Goal: Information Seeking & Learning: Learn about a topic

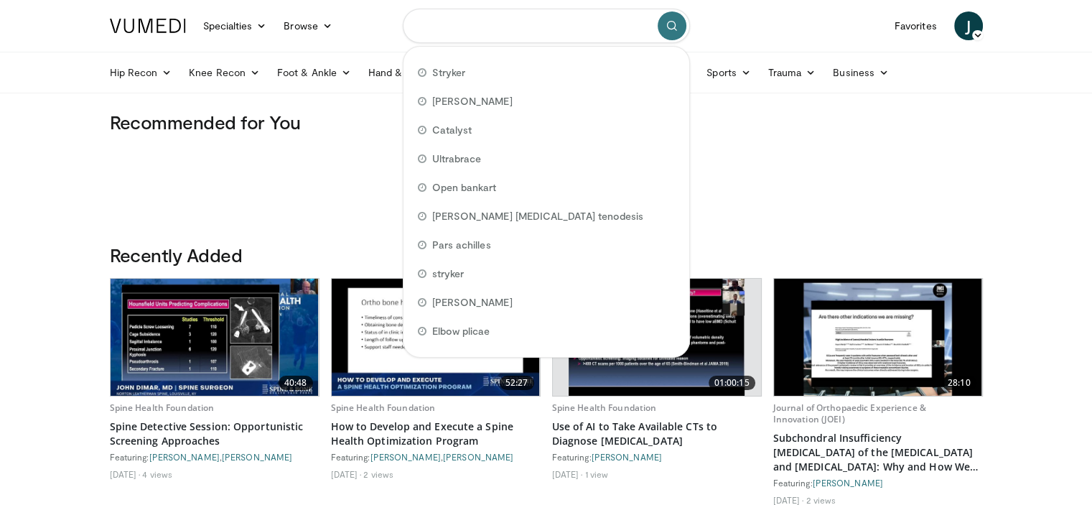
click at [511, 21] on input "Search topics, interventions" at bounding box center [546, 26] width 287 height 34
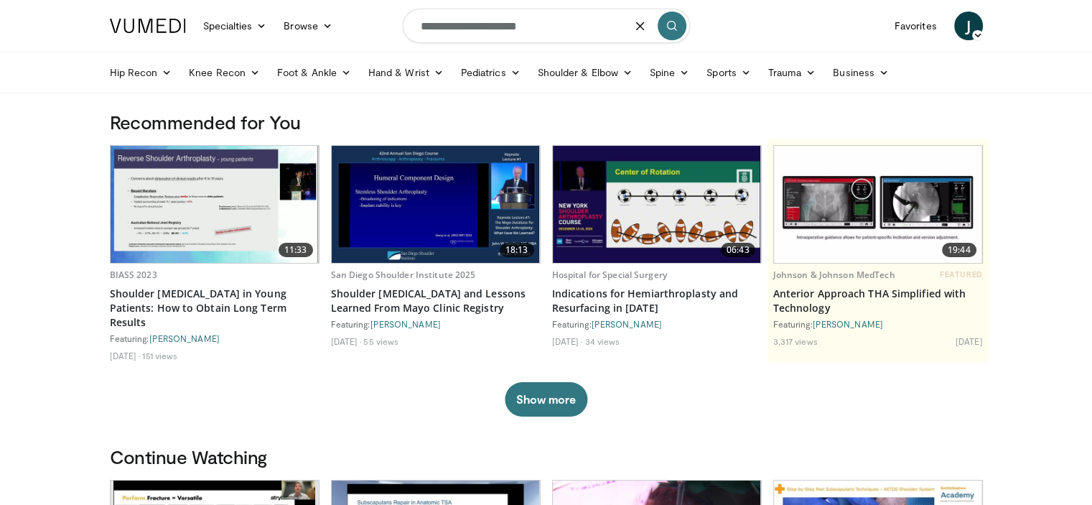
type input "**********"
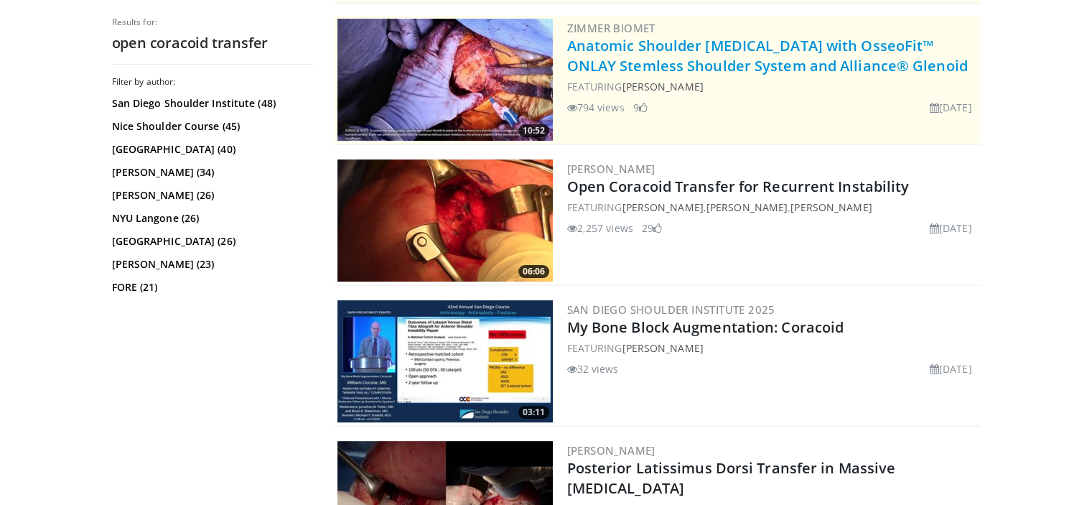
scroll to position [301, 0]
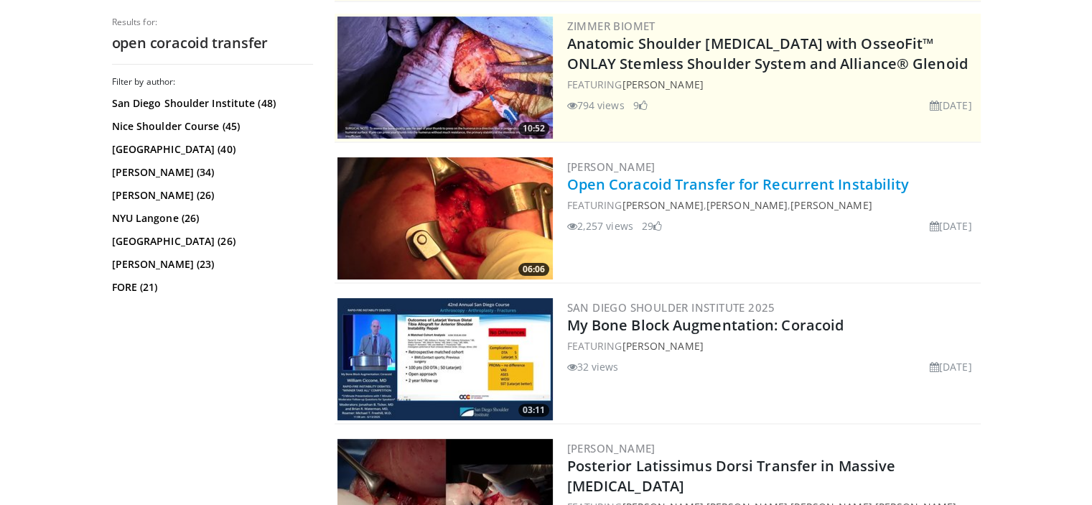
click at [819, 185] on link "Open Coracoid Transfer for Recurrent Instability" at bounding box center [738, 184] width 343 height 19
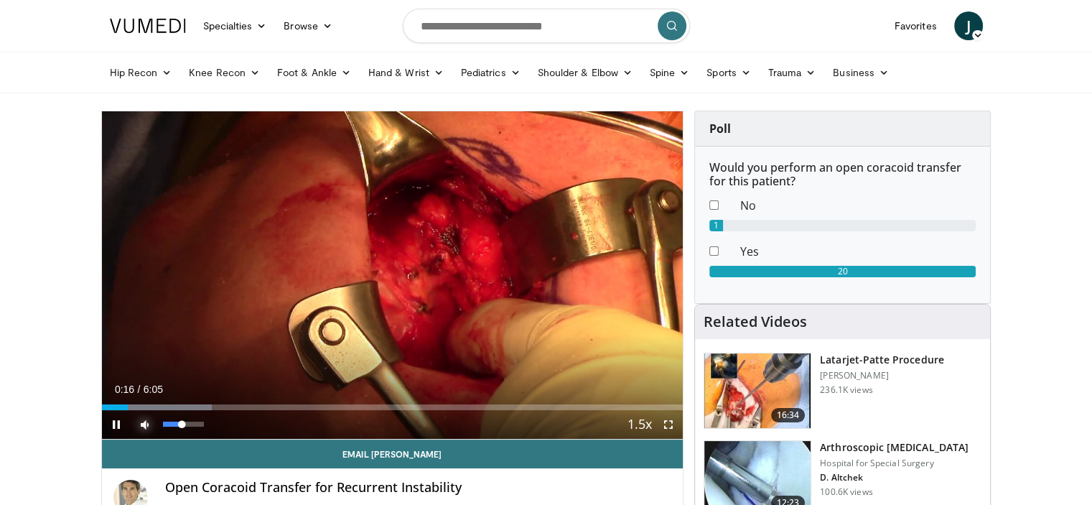
click at [152, 427] on span "Video Player" at bounding box center [145, 424] width 29 height 29
click at [145, 423] on span "Video Player" at bounding box center [145, 424] width 29 height 29
click at [666, 424] on span "Video Player" at bounding box center [668, 424] width 29 height 29
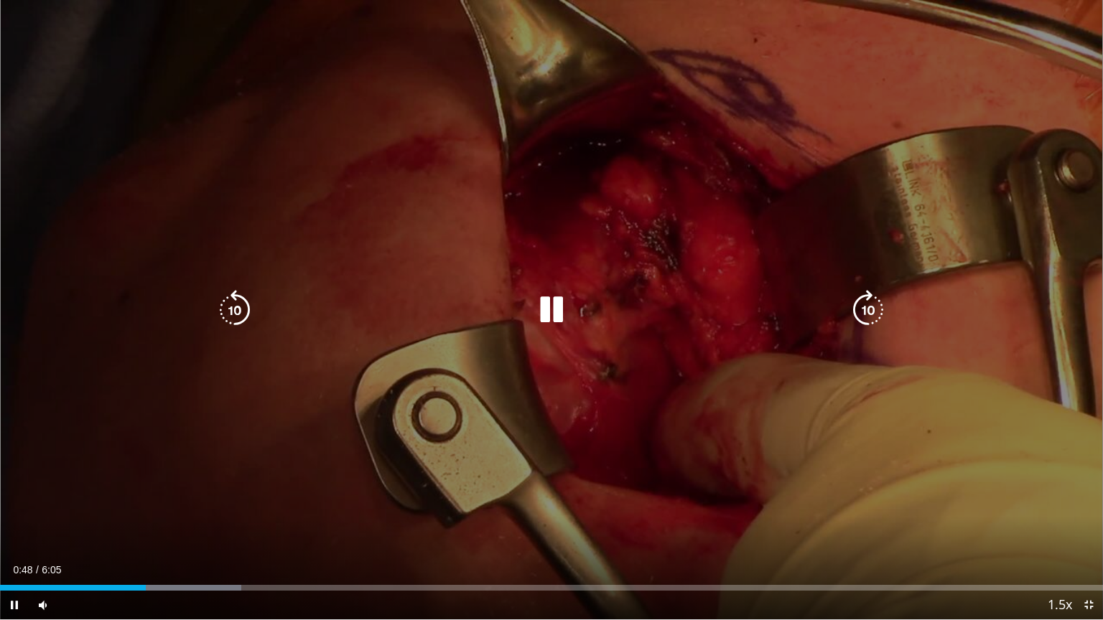
click at [867, 313] on icon "Video Player" at bounding box center [868, 310] width 40 height 40
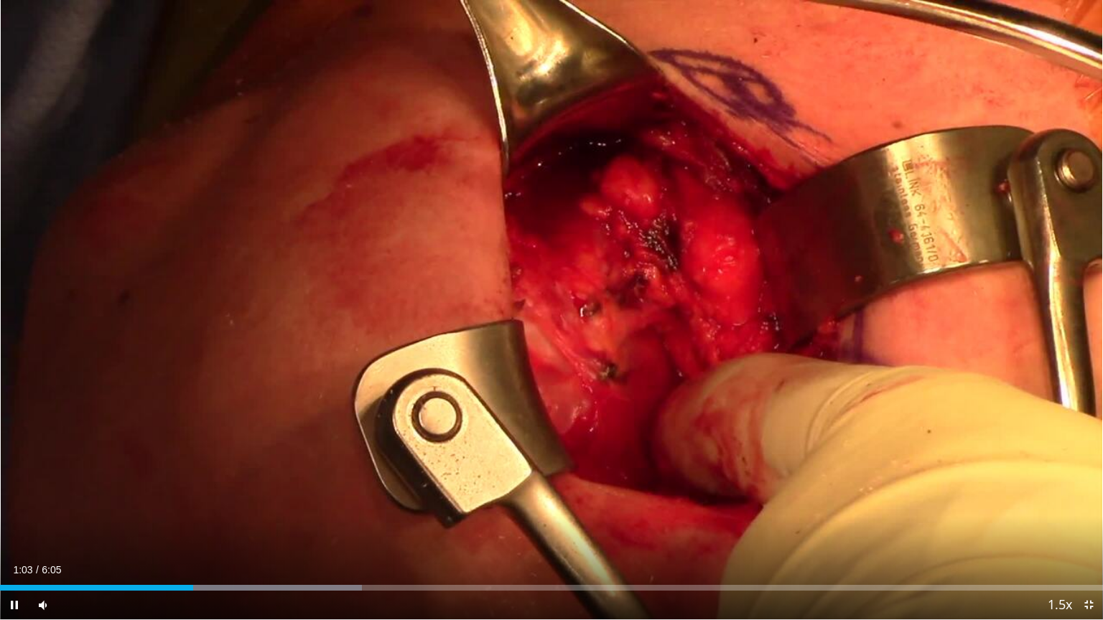
click at [867, 313] on div "10 seconds Tap to unmute" at bounding box center [551, 310] width 1103 height 620
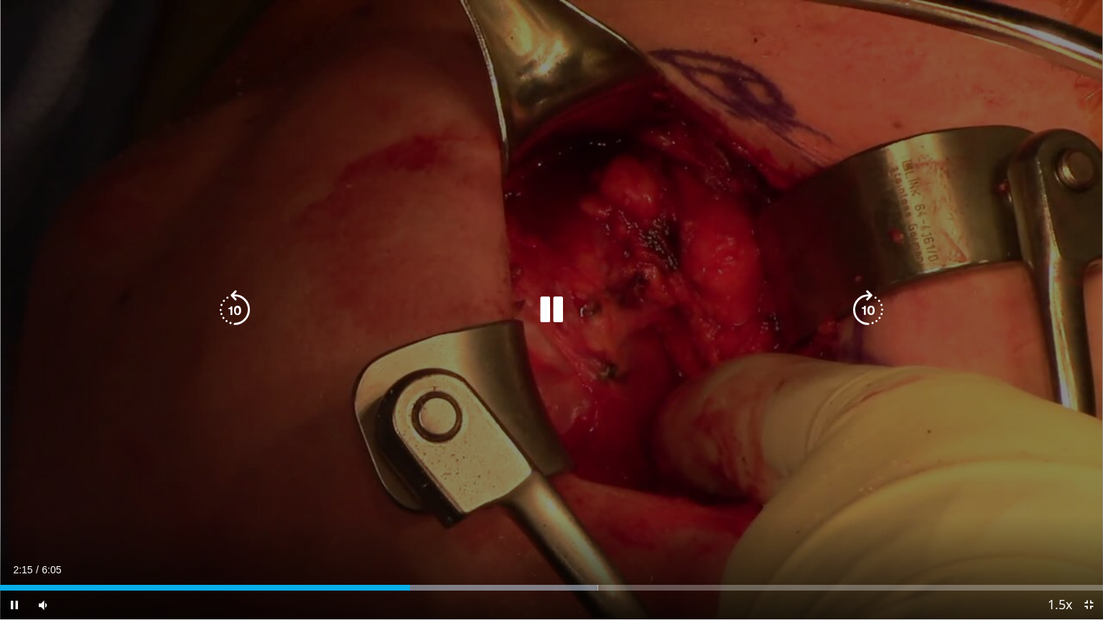
click at [236, 308] on icon "Video Player" at bounding box center [235, 310] width 40 height 40
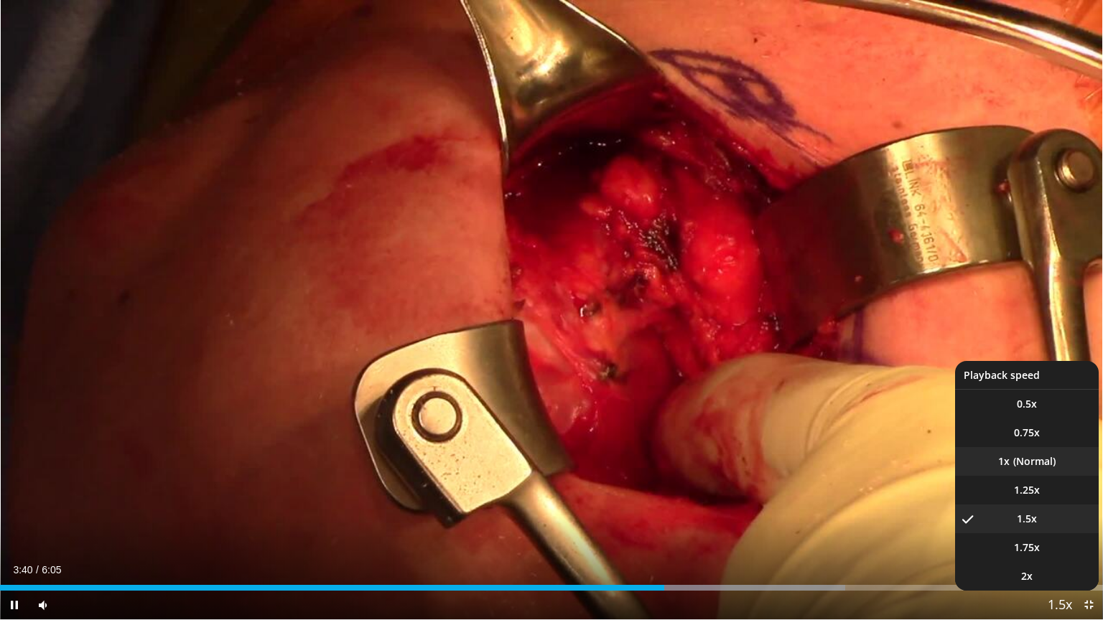
click at [1054, 474] on li "1x" at bounding box center [1027, 461] width 144 height 29
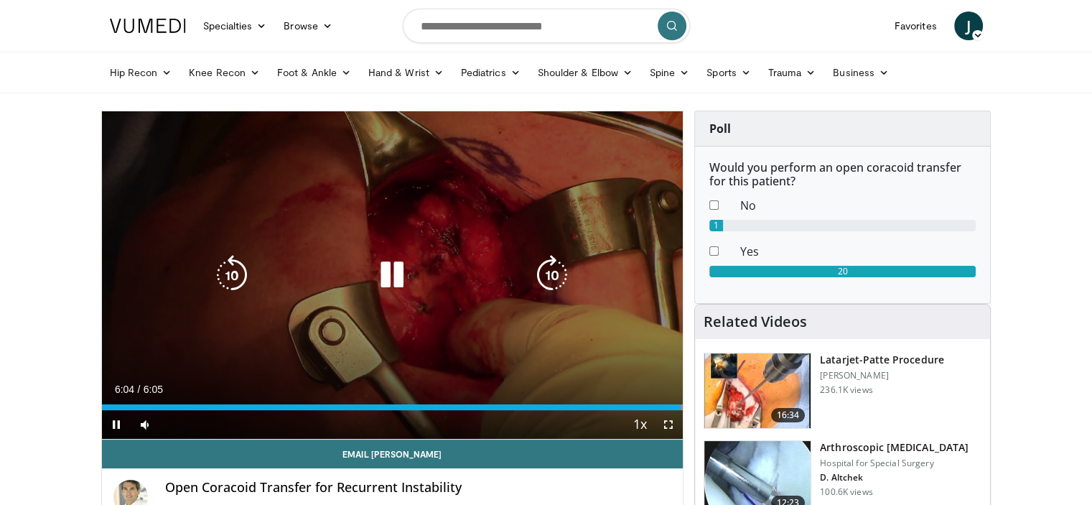
click at [541, 292] on icon "Video Player" at bounding box center [552, 275] width 40 height 40
click at [414, 289] on div "10 seconds Tap to unmute" at bounding box center [393, 274] width 582 height 327
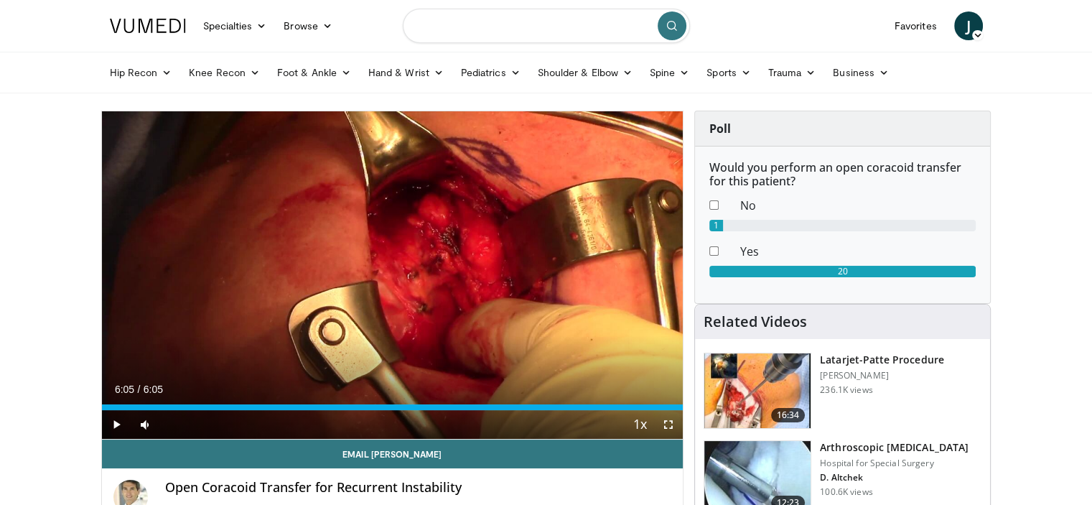
click at [541, 27] on input "Search topics, interventions" at bounding box center [546, 26] width 287 height 34
type input "**********"
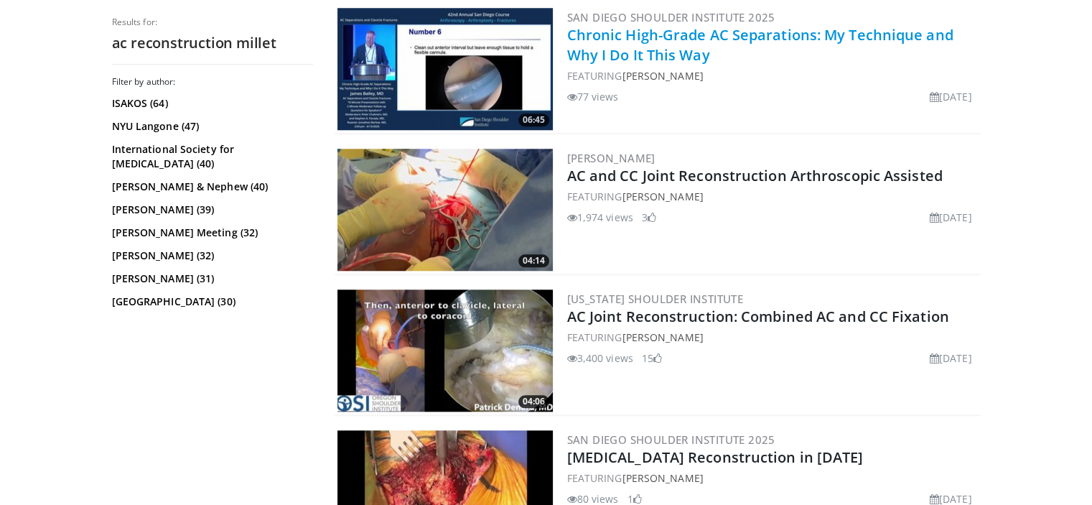
scroll to position [1422, 0]
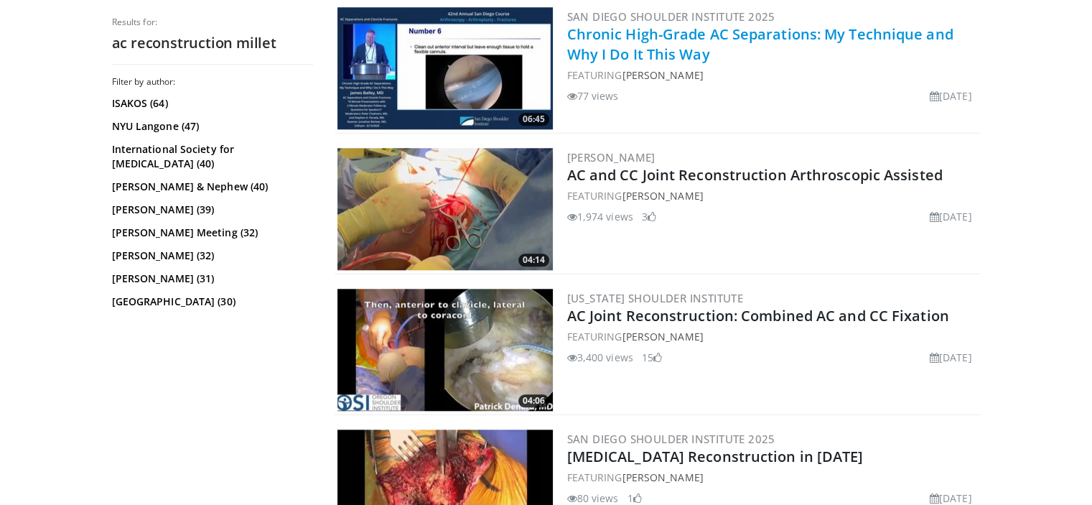
click at [680, 37] on link "Chronic High-Grade AC Separations: My Technique and Why I Do It This Way" at bounding box center [760, 43] width 386 height 39
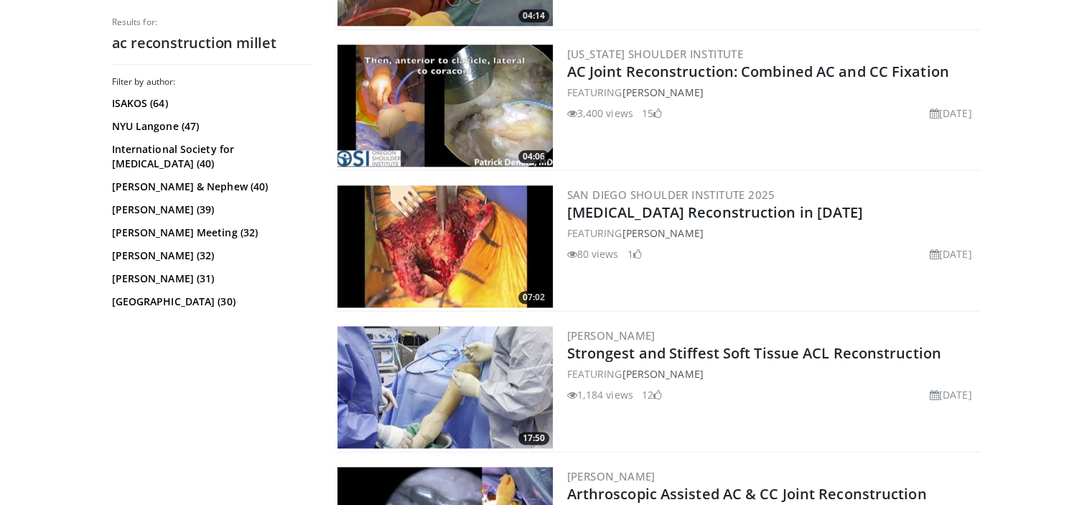
scroll to position [1657, 0]
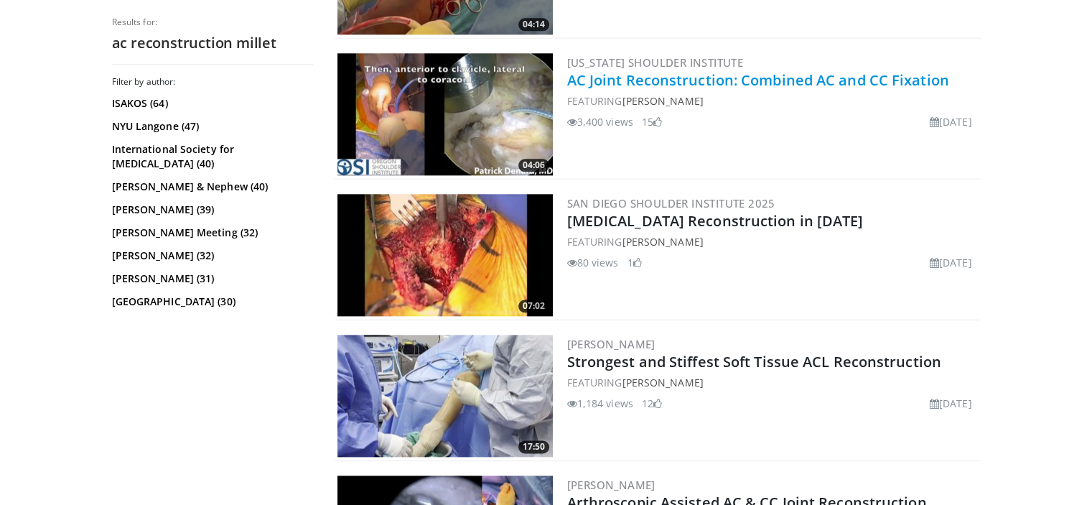
click at [660, 73] on link "AC Joint Reconstruction: Combined AC and CC Fixation" at bounding box center [758, 79] width 382 height 19
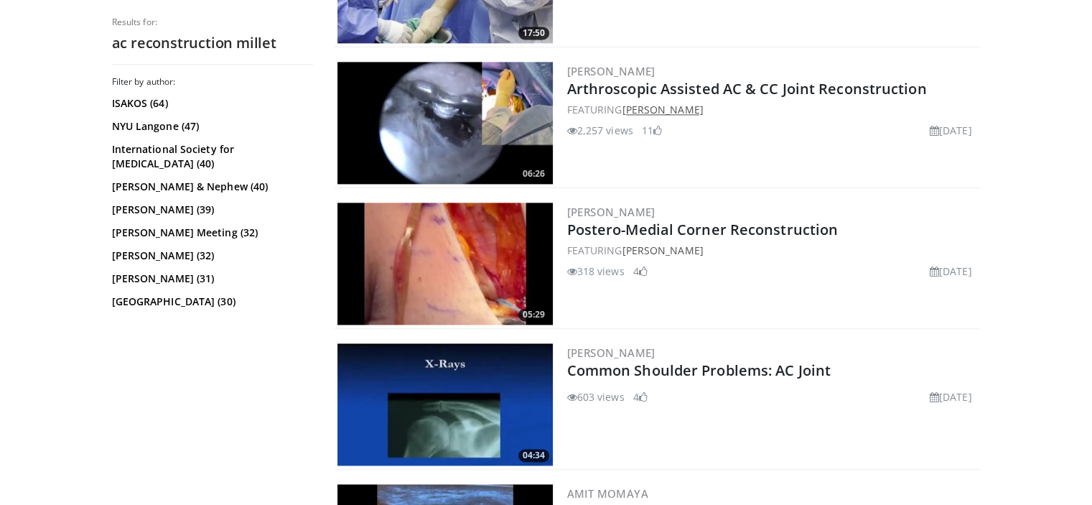
scroll to position [2072, 0]
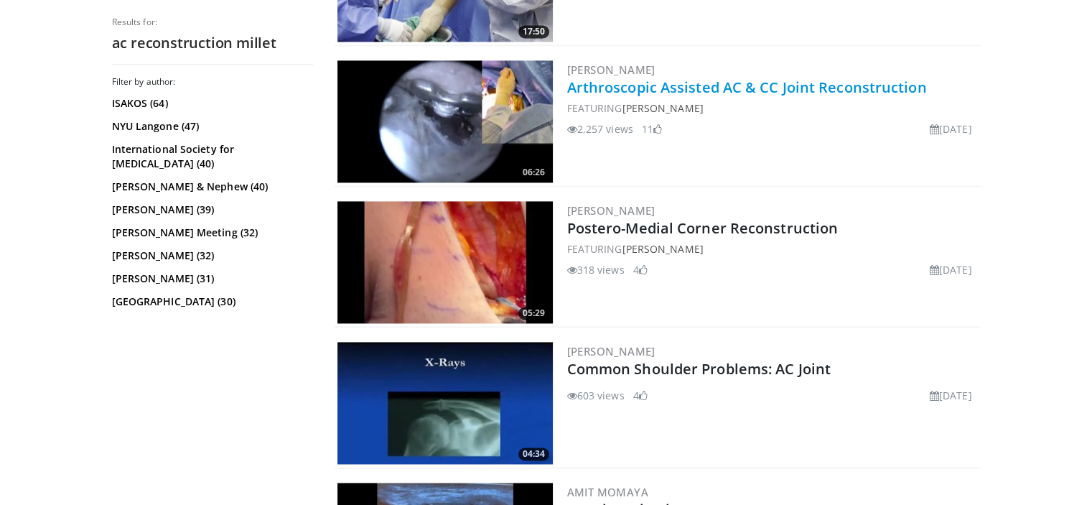
click at [681, 83] on link "Arthroscopic Assisted AC & CC Joint Reconstruction" at bounding box center [747, 87] width 360 height 19
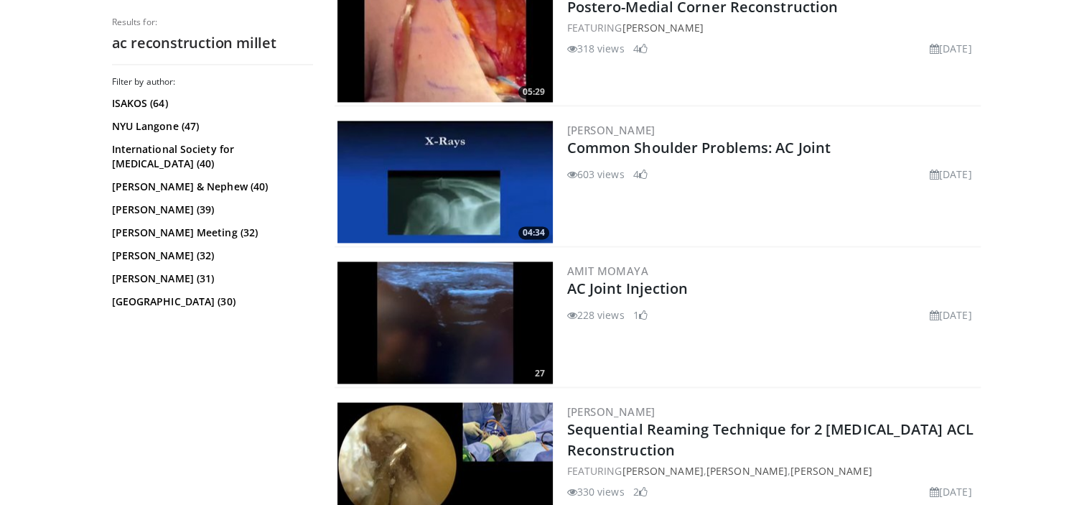
scroll to position [2341, 0]
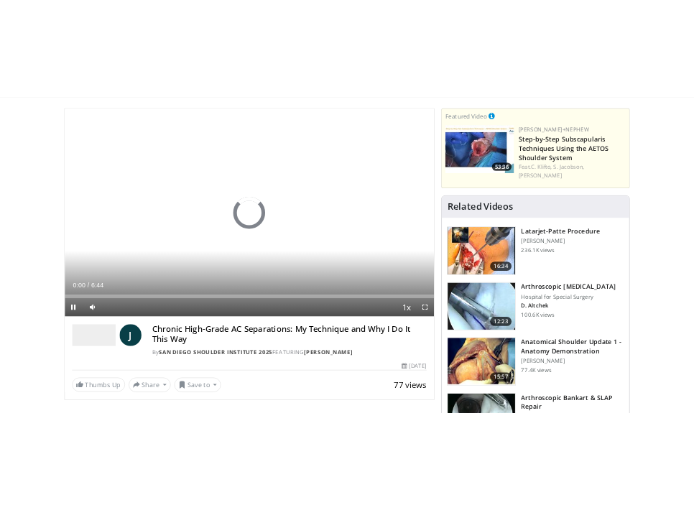
scroll to position [85, 0]
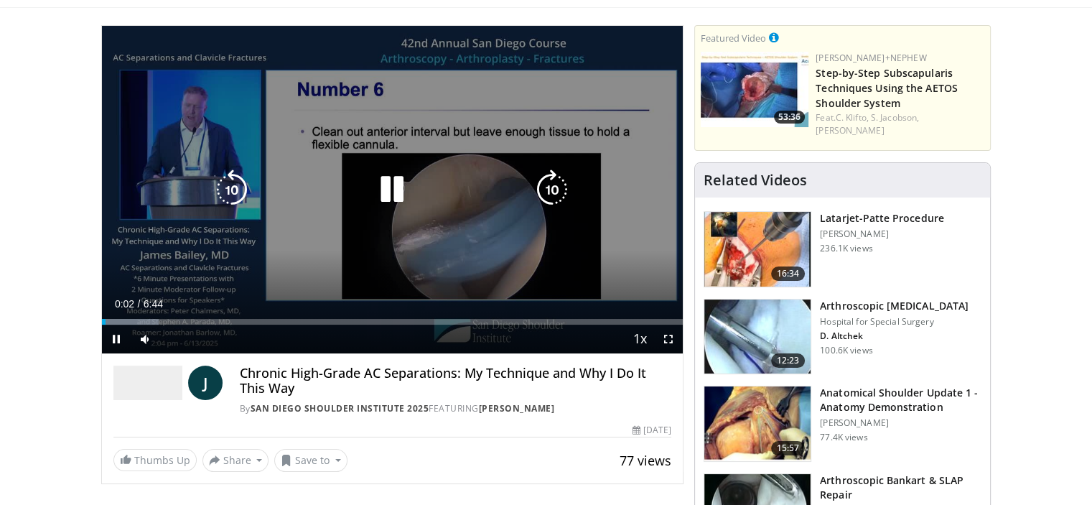
click at [558, 183] on icon "Video Player" at bounding box center [552, 189] width 40 height 40
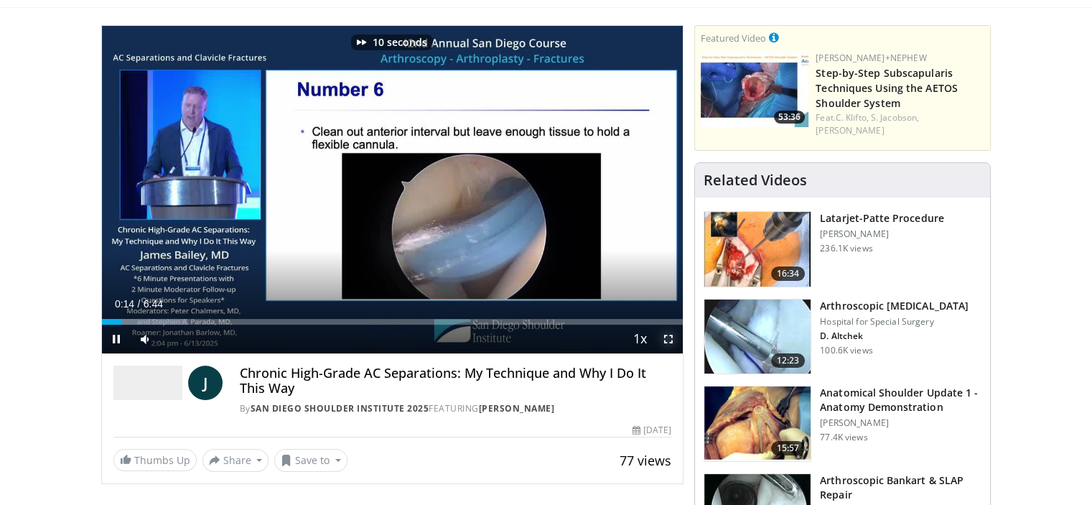
click at [672, 344] on span "Video Player" at bounding box center [668, 339] width 29 height 29
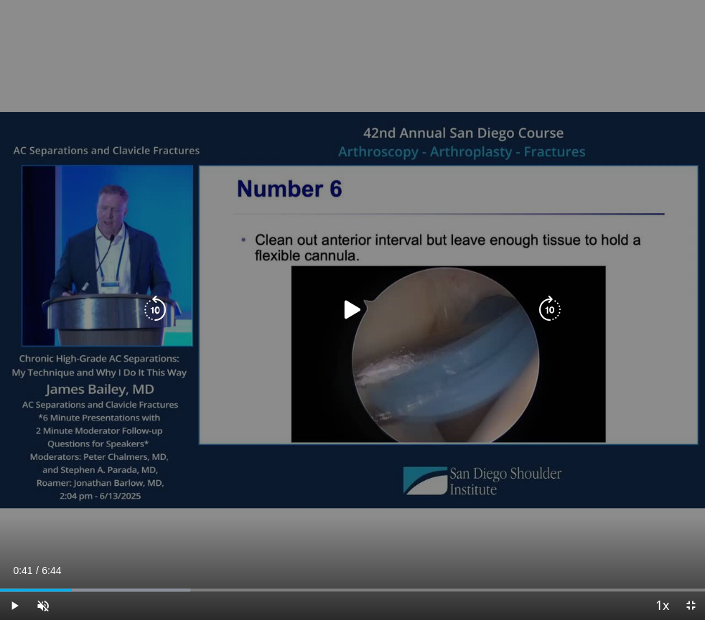
click at [633, 430] on div "10 seconds Tap to unmute" at bounding box center [352, 310] width 705 height 620
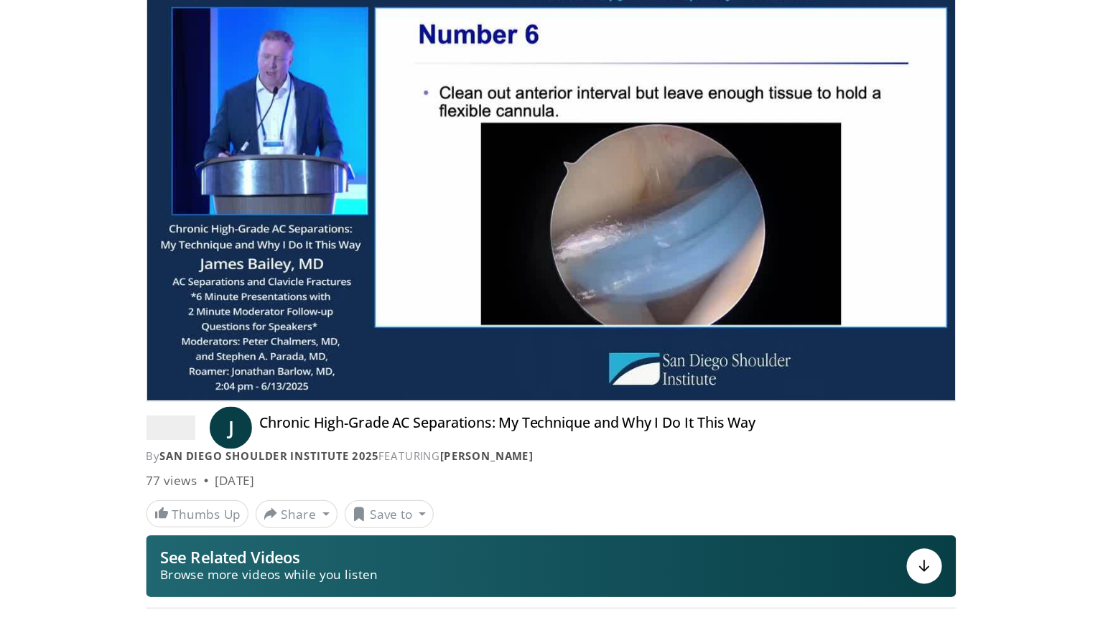
scroll to position [126, 0]
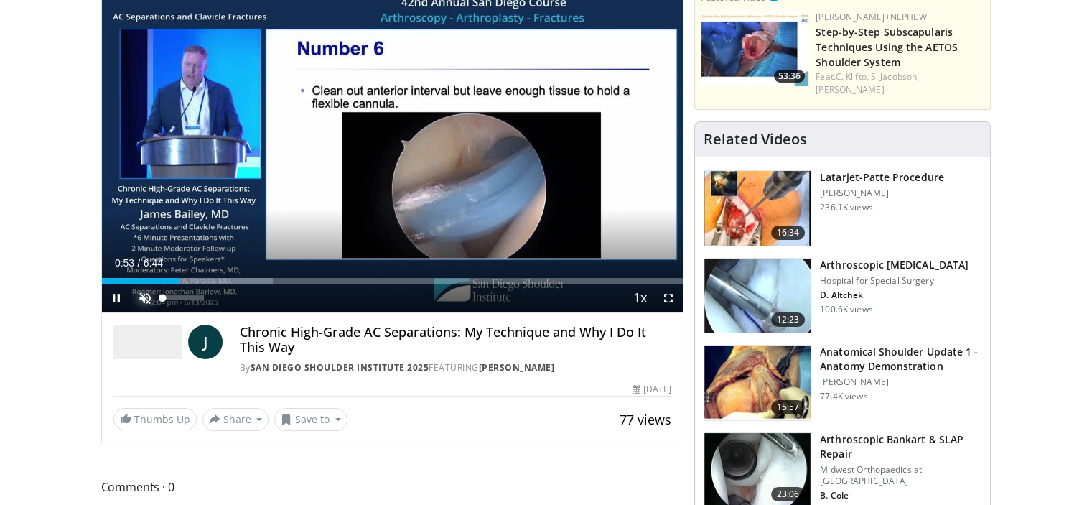
click at [135, 301] on span "Video Player" at bounding box center [145, 298] width 29 height 29
click at [667, 295] on span "Video Player" at bounding box center [668, 298] width 29 height 29
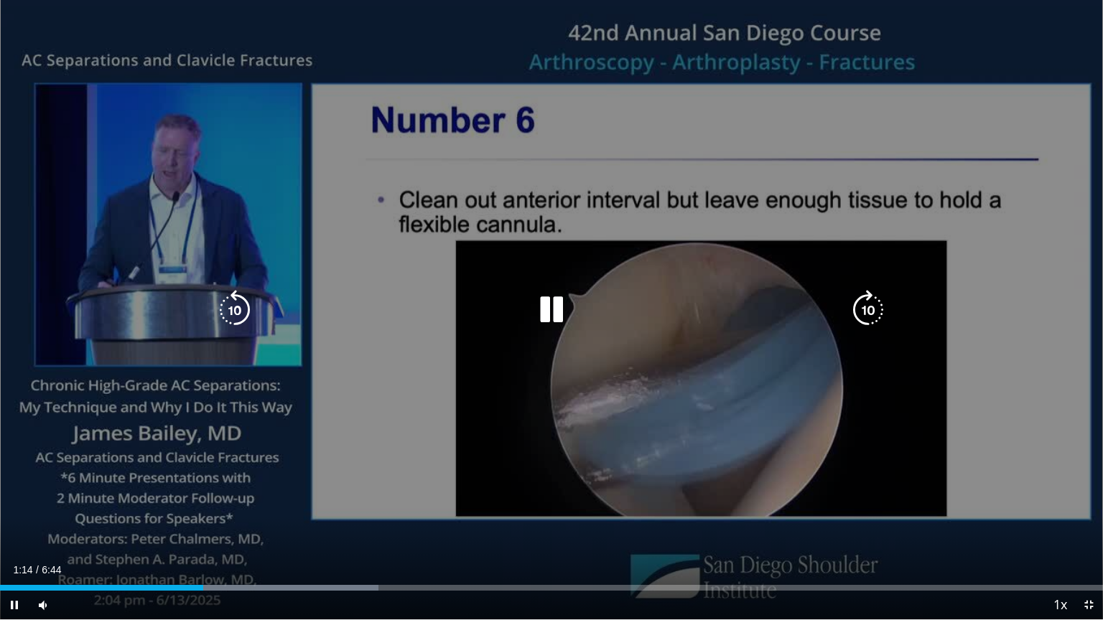
click at [870, 318] on icon "Video Player" at bounding box center [868, 310] width 40 height 40
click at [871, 307] on icon "Video Player" at bounding box center [868, 310] width 40 height 40
click at [878, 313] on icon "Video Player" at bounding box center [868, 310] width 40 height 40
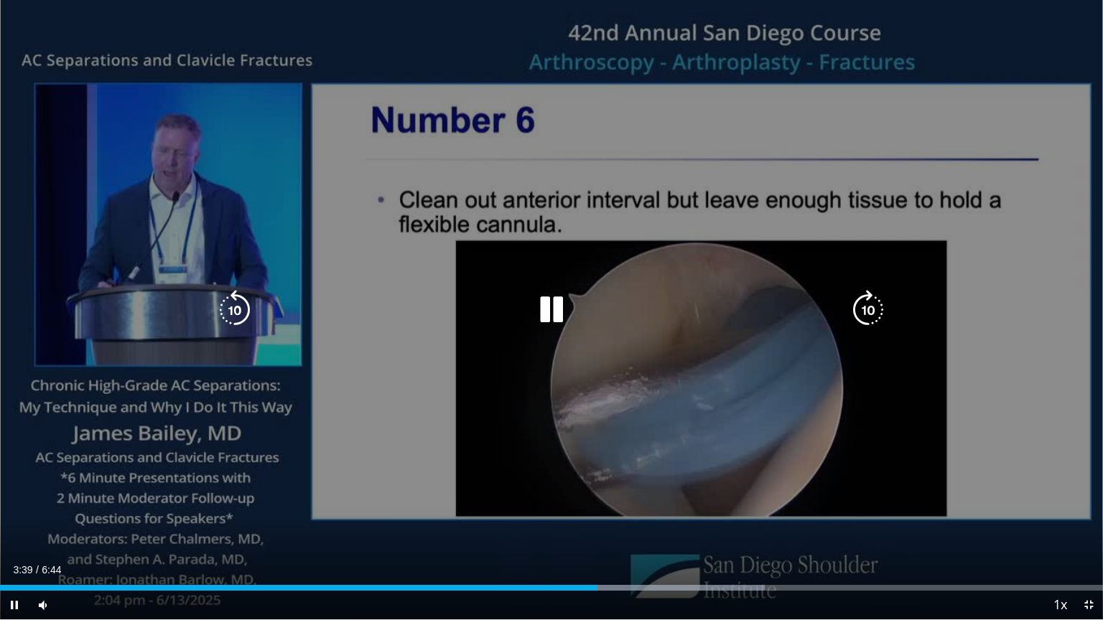
click at [871, 312] on icon "Video Player" at bounding box center [868, 310] width 40 height 40
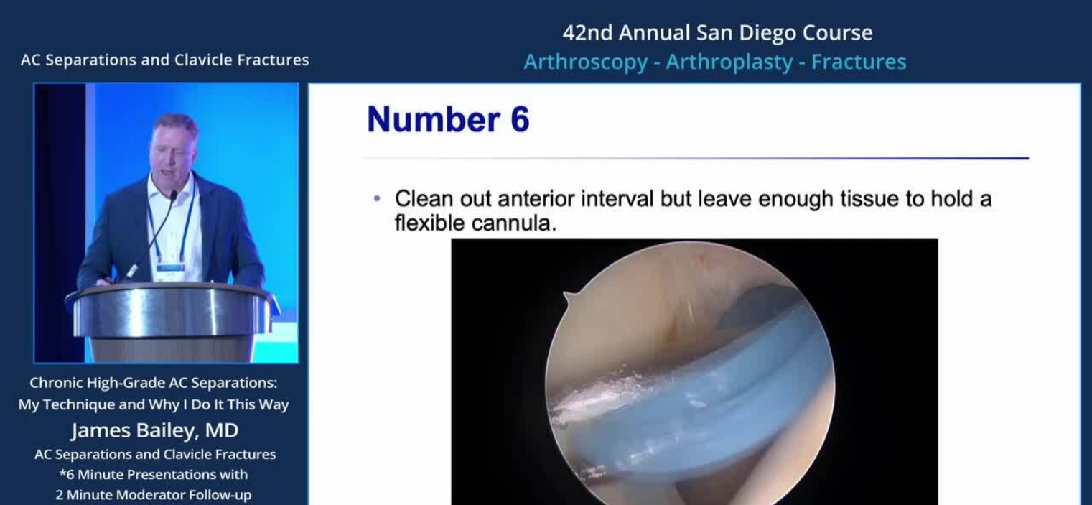
scroll to position [206, 0]
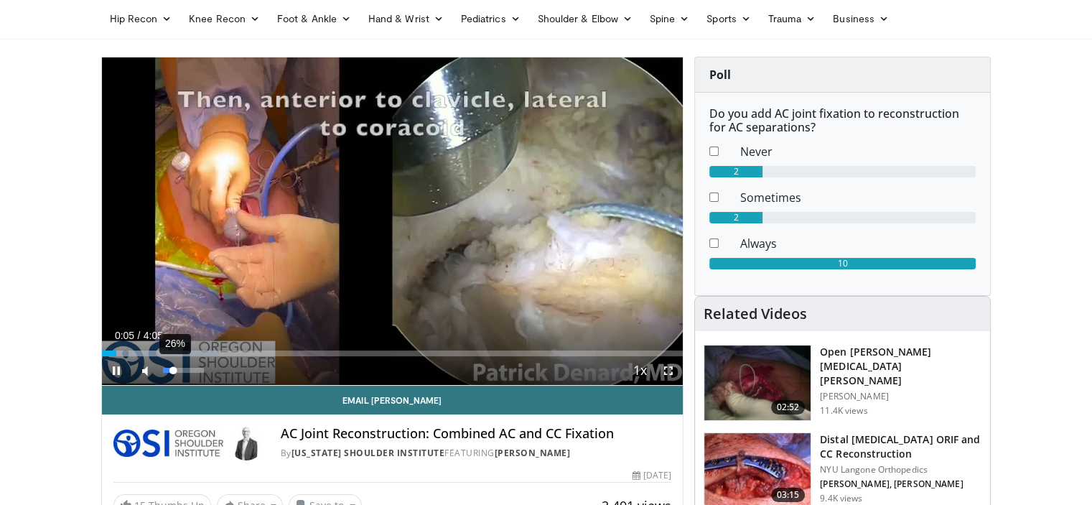
click at [173, 371] on div "Volume Level" at bounding box center [168, 370] width 11 height 5
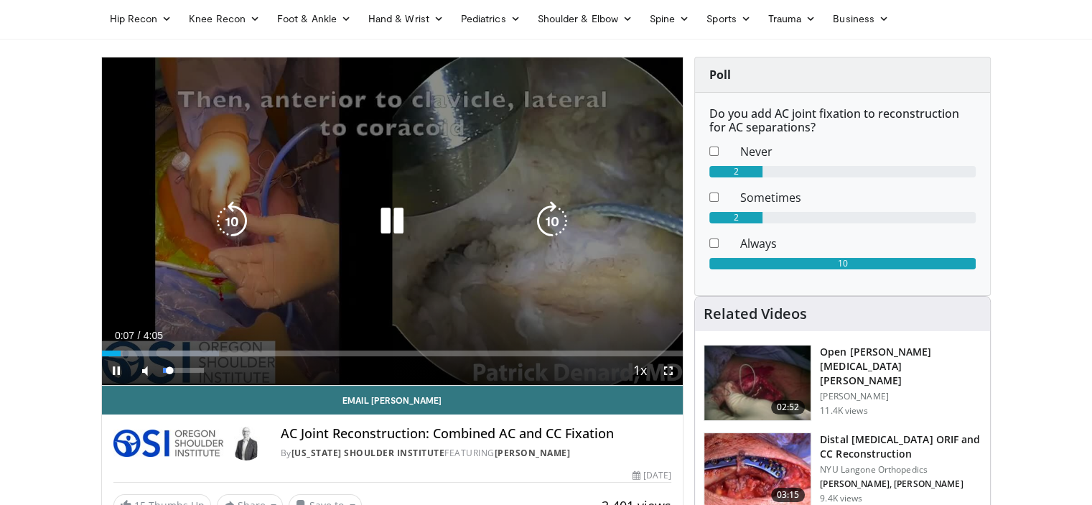
click at [169, 370] on div "Volume Level" at bounding box center [166, 370] width 7 height 5
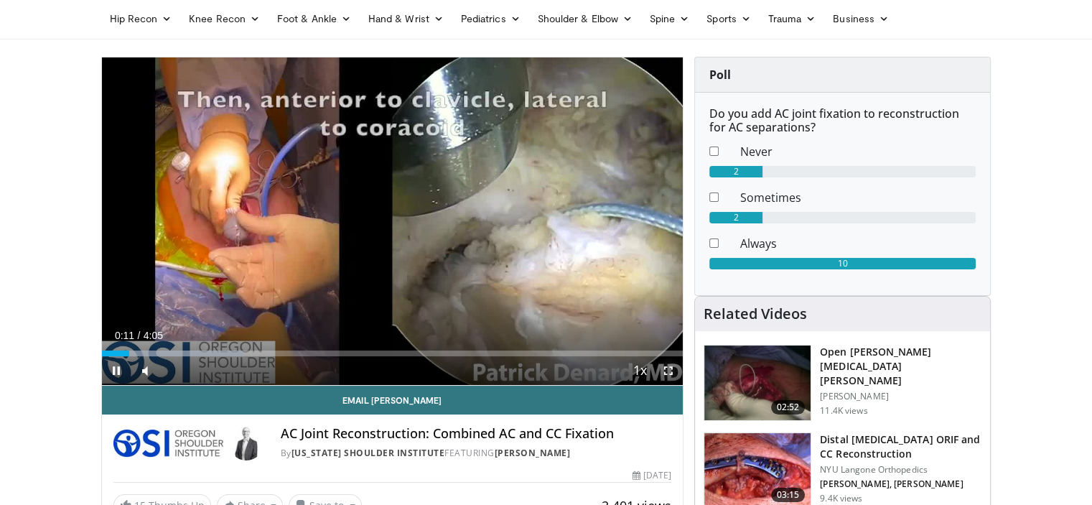
click at [669, 370] on span "Video Player" at bounding box center [668, 370] width 29 height 29
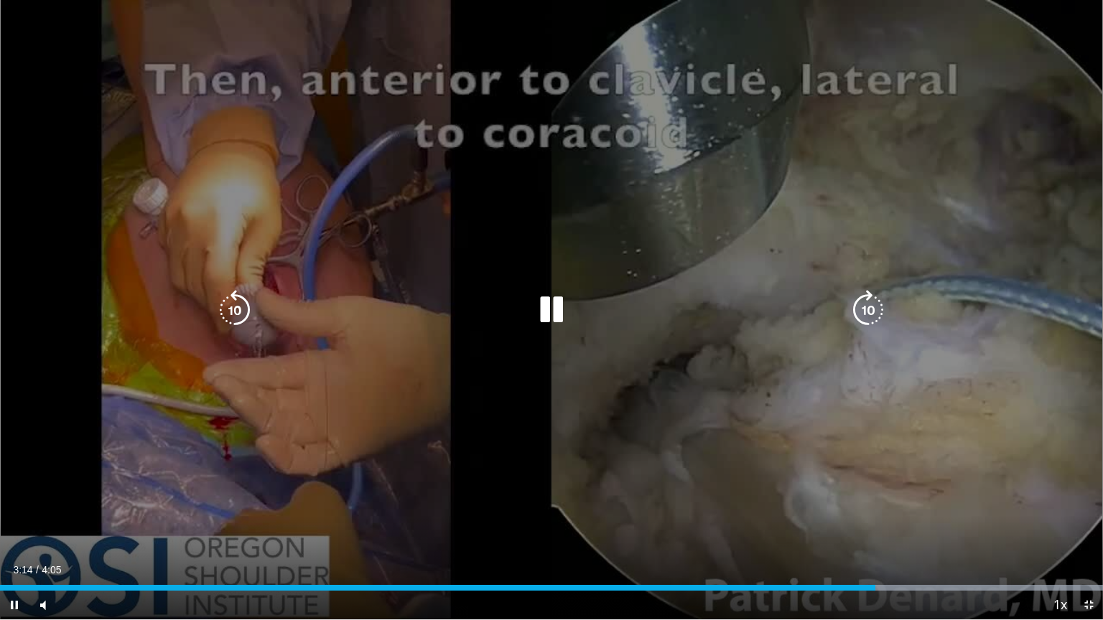
click at [861, 310] on icon "Video Player" at bounding box center [868, 310] width 40 height 40
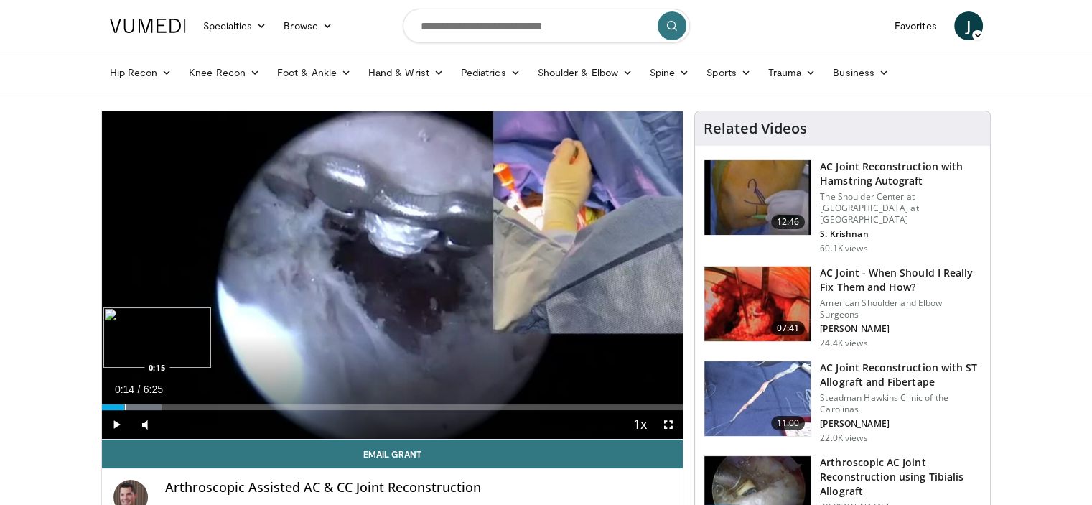
click at [124, 403] on div "Loaded : 10.27% 0:14 0:15" at bounding box center [393, 403] width 582 height 14
click at [672, 416] on span "Video Player" at bounding box center [668, 424] width 29 height 29
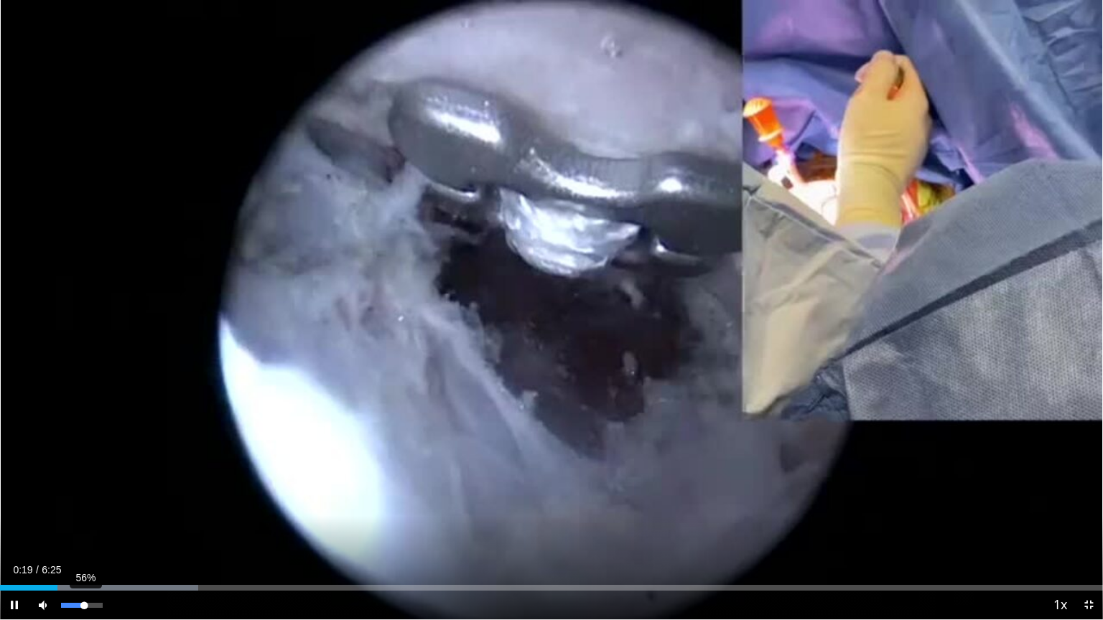
click at [84, 504] on div "56%" at bounding box center [81, 605] width 41 height 5
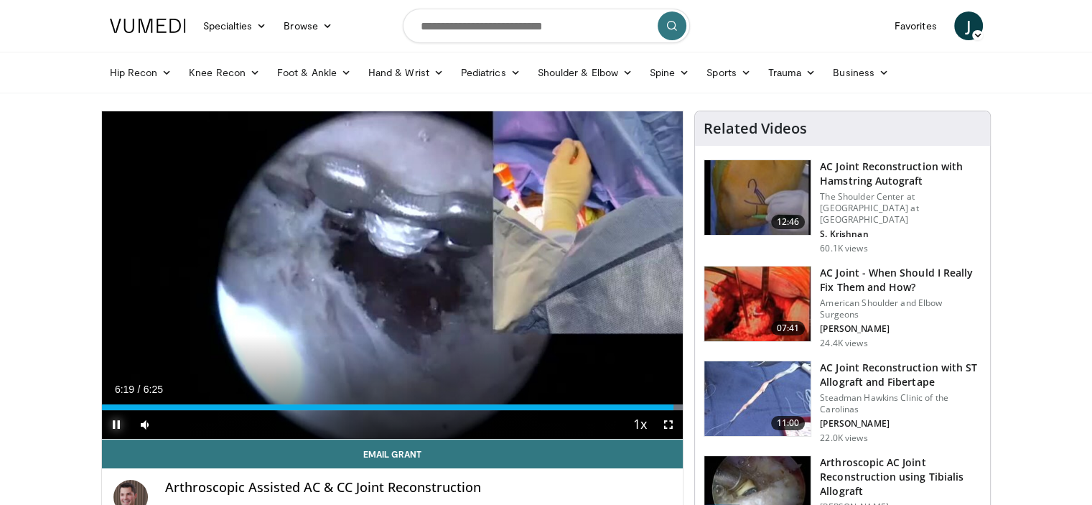
click at [115, 424] on span "Video Player" at bounding box center [116, 424] width 29 height 29
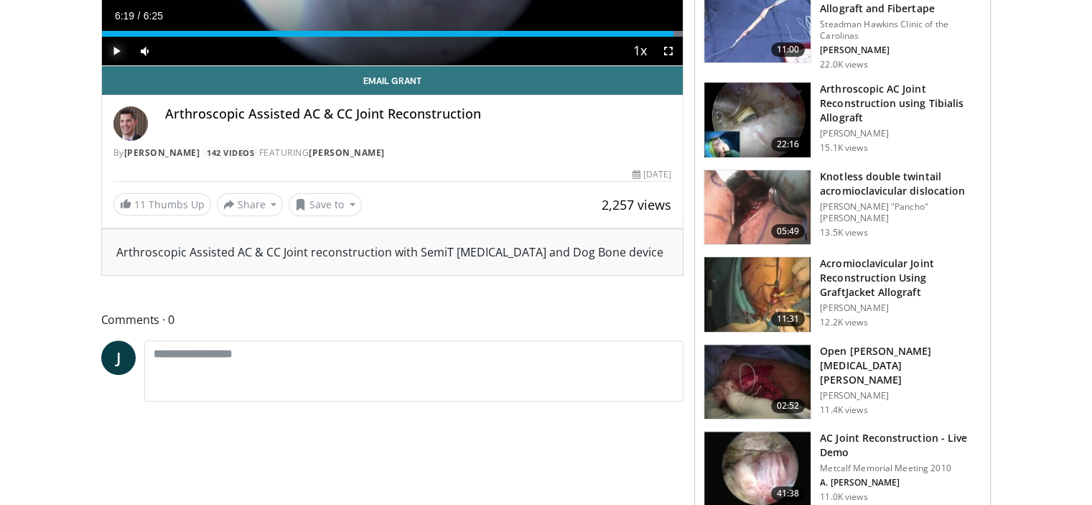
scroll to position [353, 0]
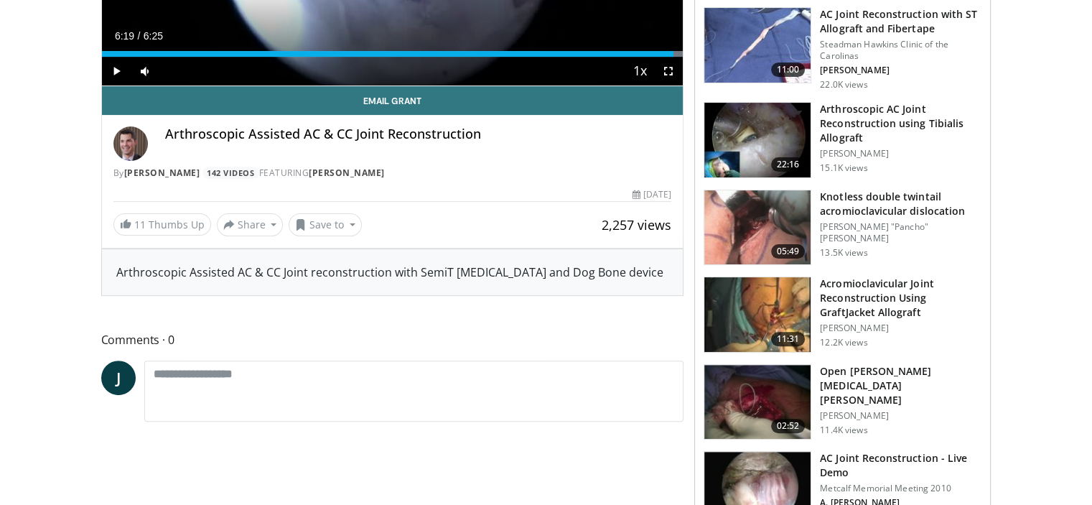
click at [856, 102] on h3 "Arthroscopic AC Joint Reconstruction using Tibialis Allograft" at bounding box center [901, 123] width 162 height 43
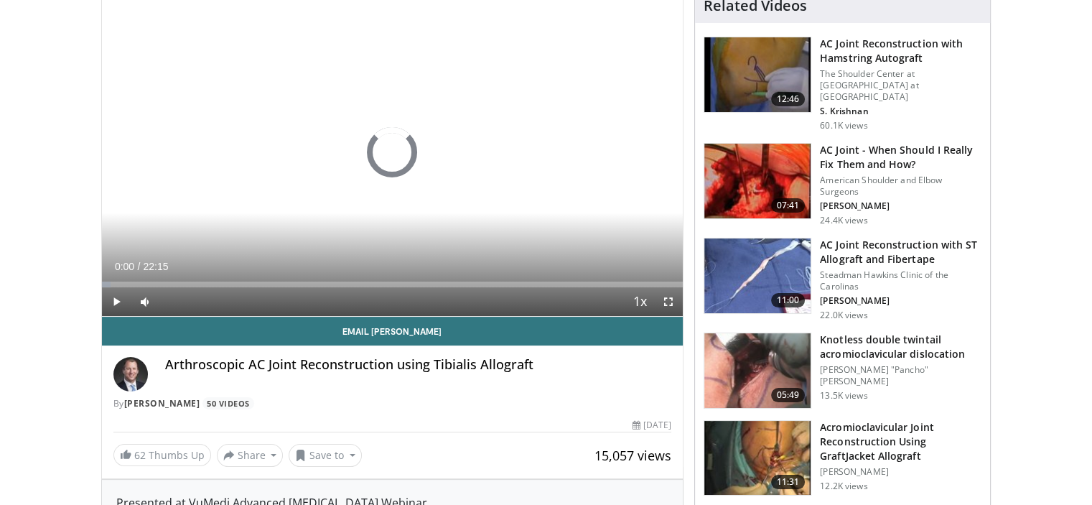
scroll to position [124, 0]
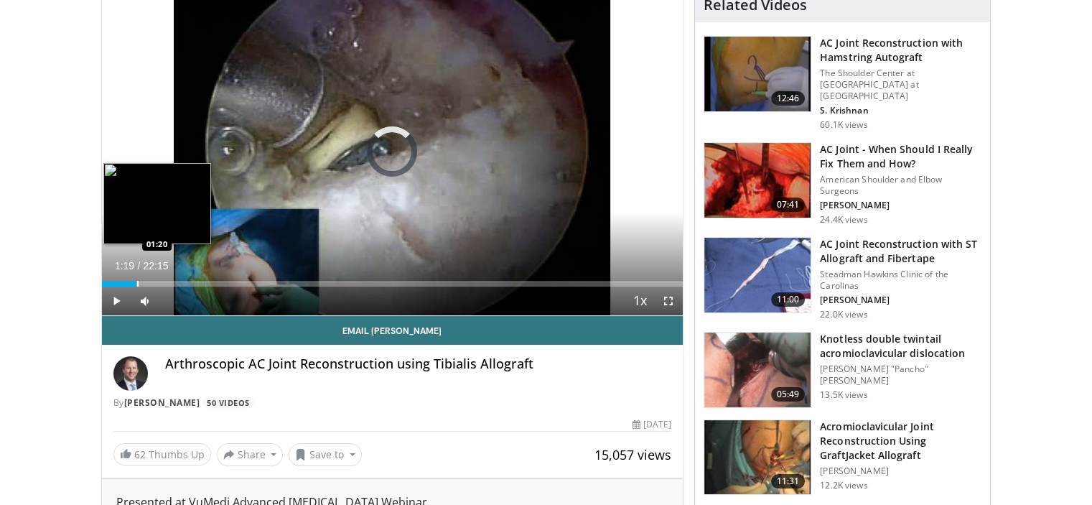
click at [137, 281] on div "Progress Bar" at bounding box center [137, 284] width 1 height 6
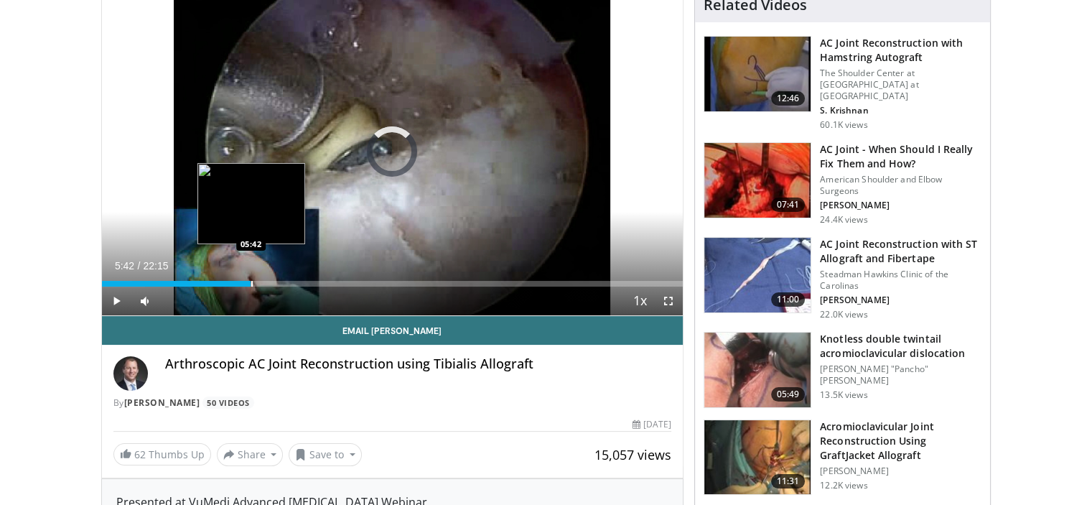
click at [251, 282] on div "Progress Bar" at bounding box center [251, 284] width 1 height 6
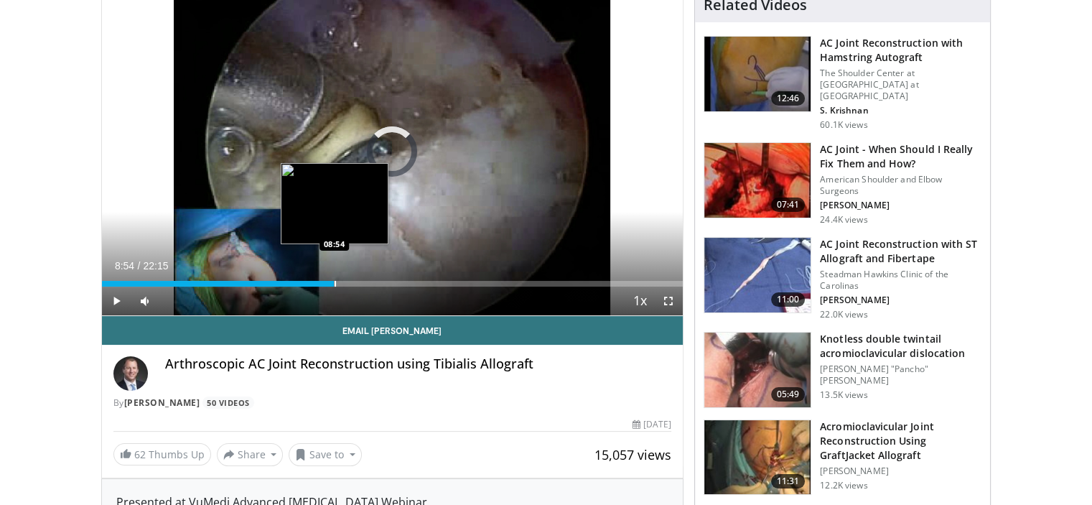
click at [333, 277] on div "Loaded : 30.45% 08:54 08:54" at bounding box center [393, 280] width 582 height 14
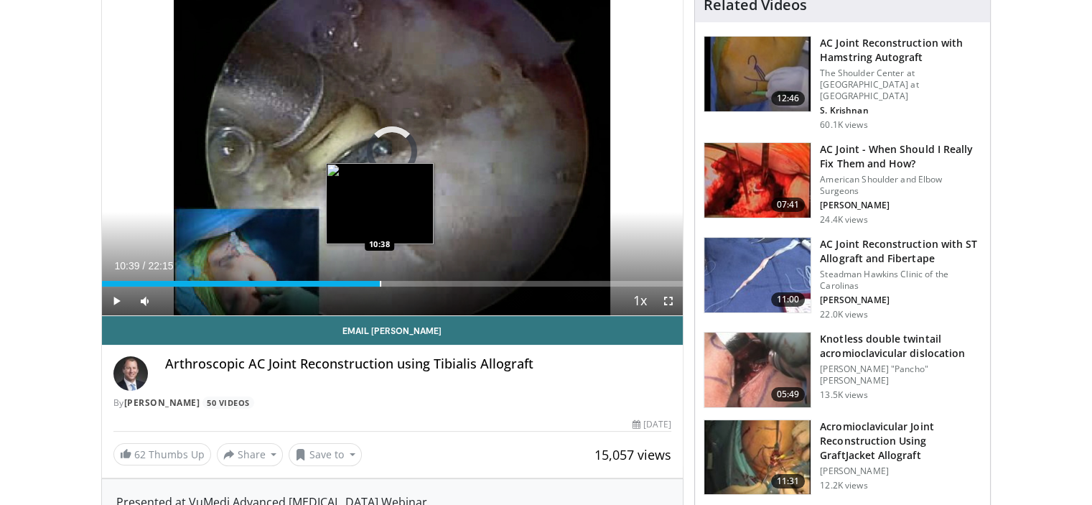
click at [380, 282] on div "Progress Bar" at bounding box center [380, 284] width 1 height 6
click at [395, 281] on div "Progress Bar" at bounding box center [395, 284] width 1 height 6
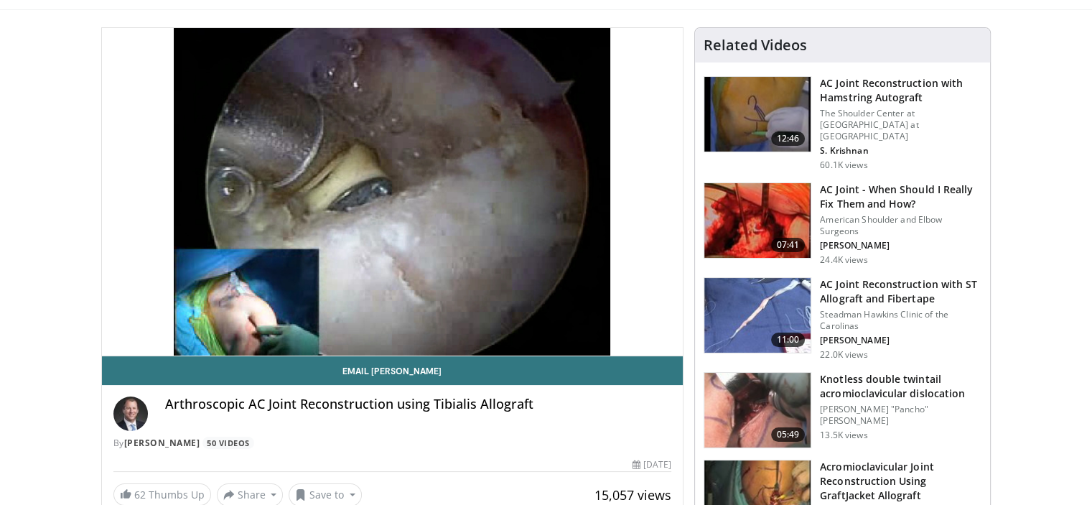
scroll to position [85, 0]
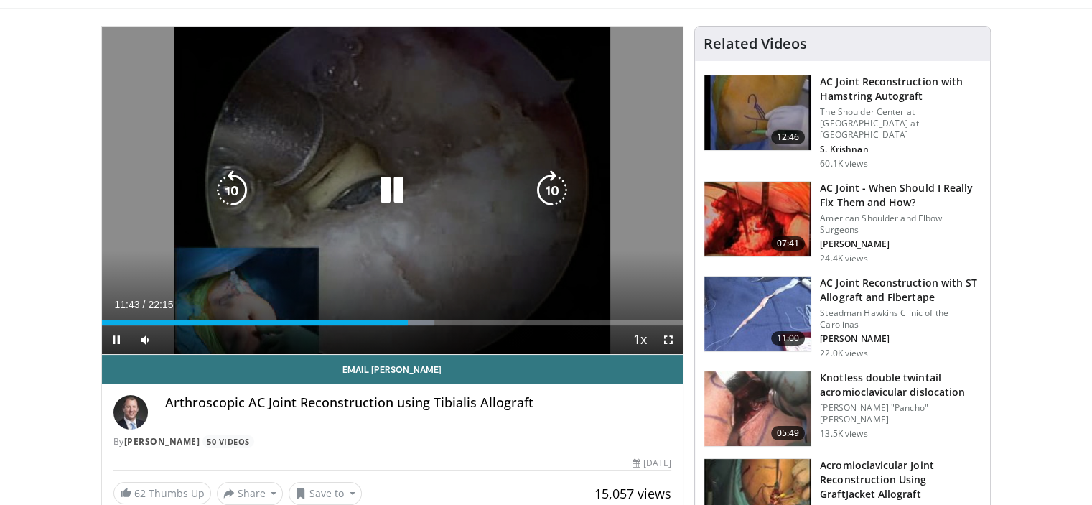
click at [396, 189] on icon "Video Player" at bounding box center [392, 190] width 40 height 40
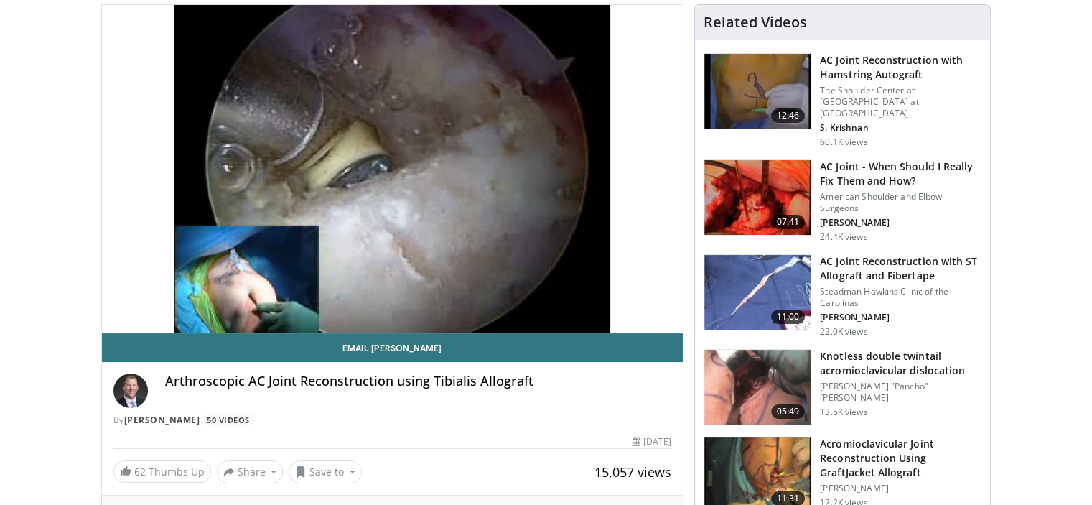
scroll to position [0, 0]
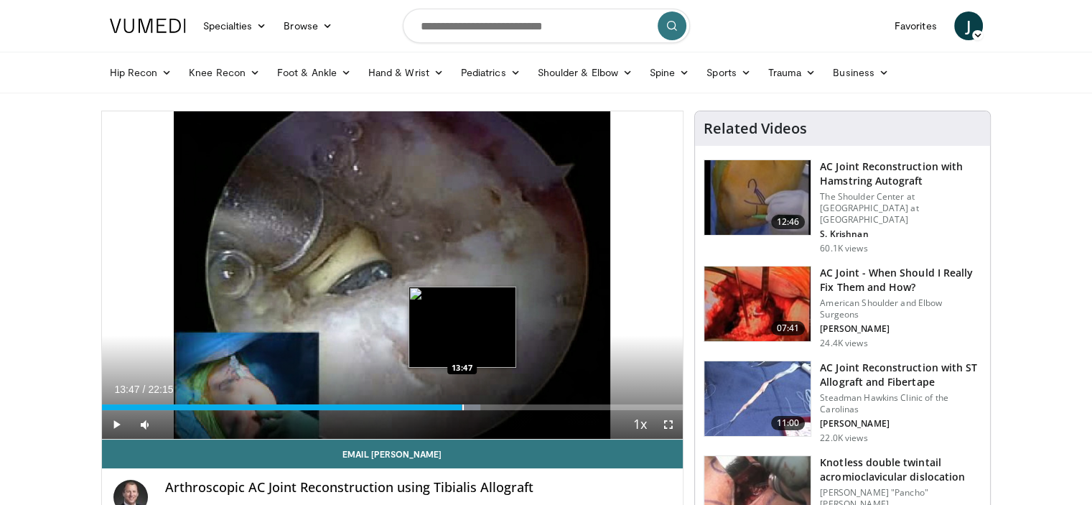
click at [462, 401] on div "Loaded : 65.14% 13:47 13:47" at bounding box center [393, 403] width 582 height 14
click at [477, 404] on div "Progress Bar" at bounding box center [477, 407] width 1 height 6
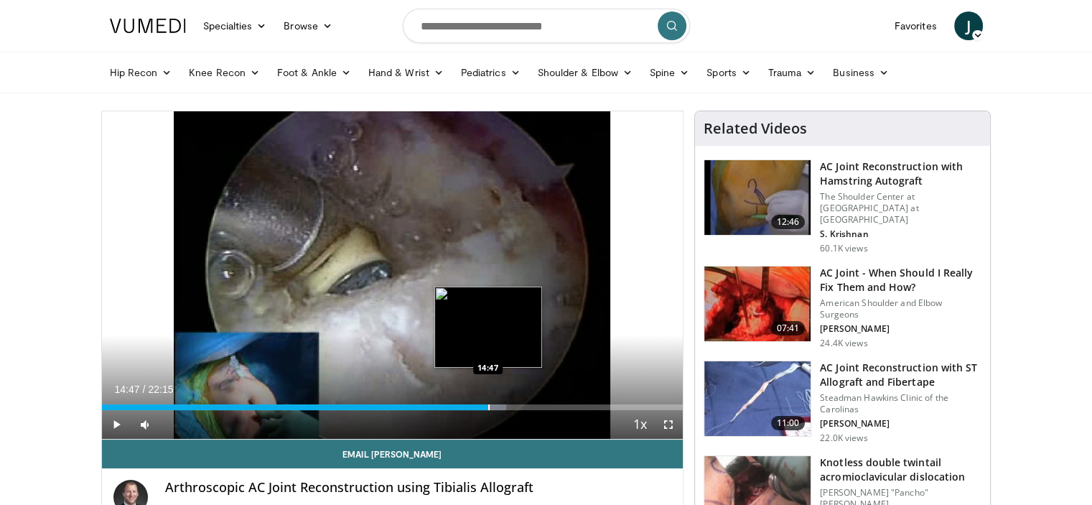
click at [488, 404] on div "Progress Bar" at bounding box center [488, 407] width 1 height 6
click at [499, 404] on div "Progress Bar" at bounding box center [499, 407] width 1 height 6
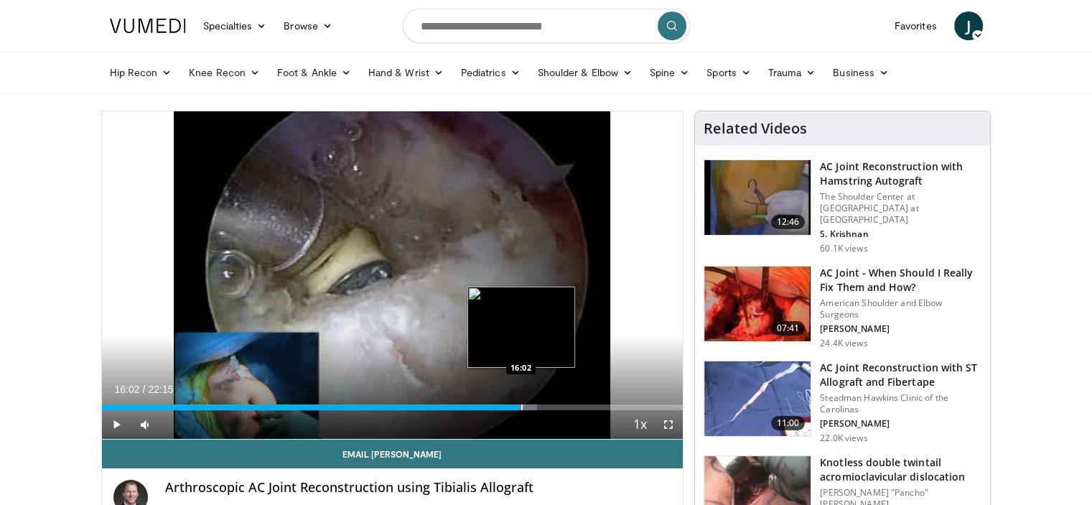
click at [521, 404] on div "Progress Bar" at bounding box center [521, 407] width 1 height 6
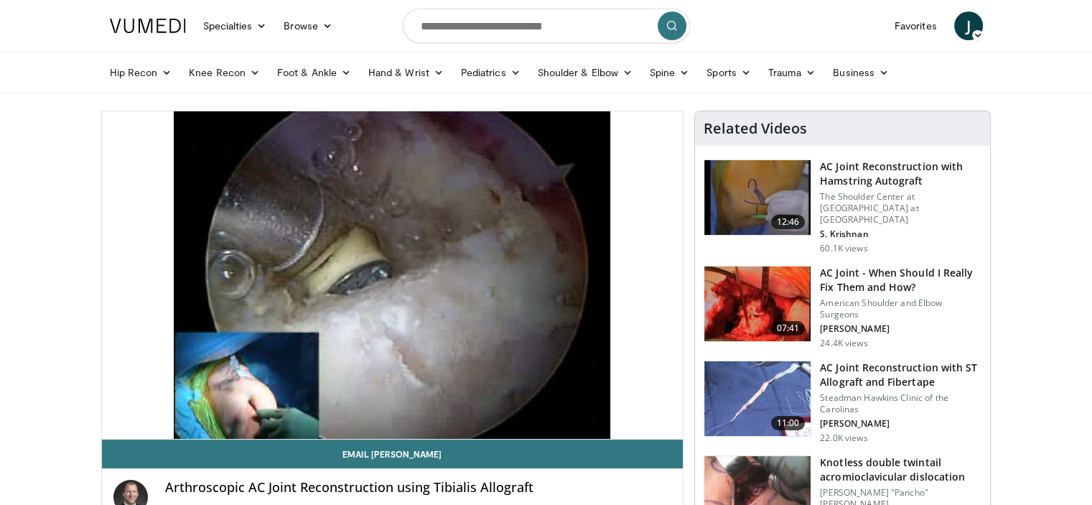
click at [532, 404] on video-js "**********" at bounding box center [393, 275] width 582 height 328
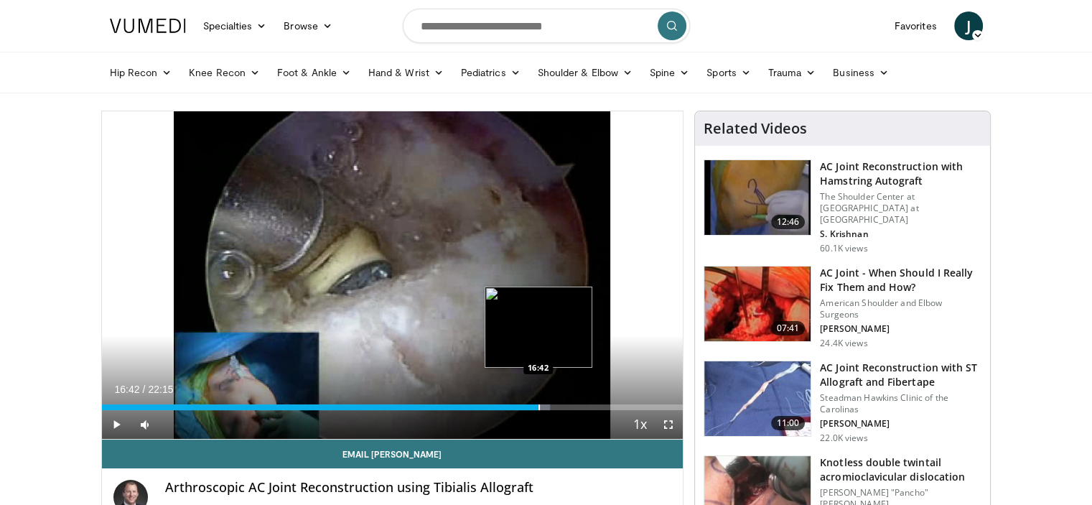
click at [539, 405] on div "Progress Bar" at bounding box center [539, 407] width 1 height 6
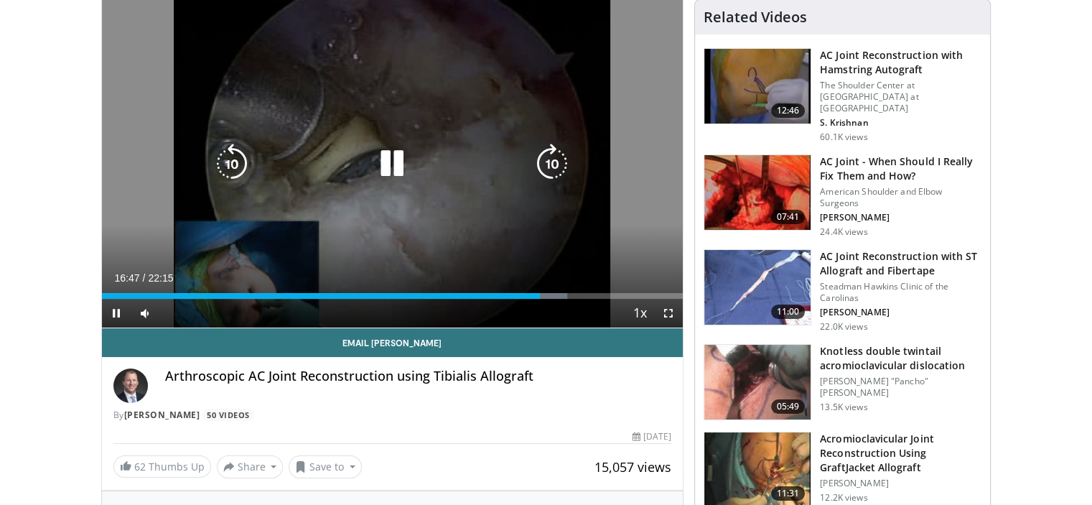
scroll to position [112, 0]
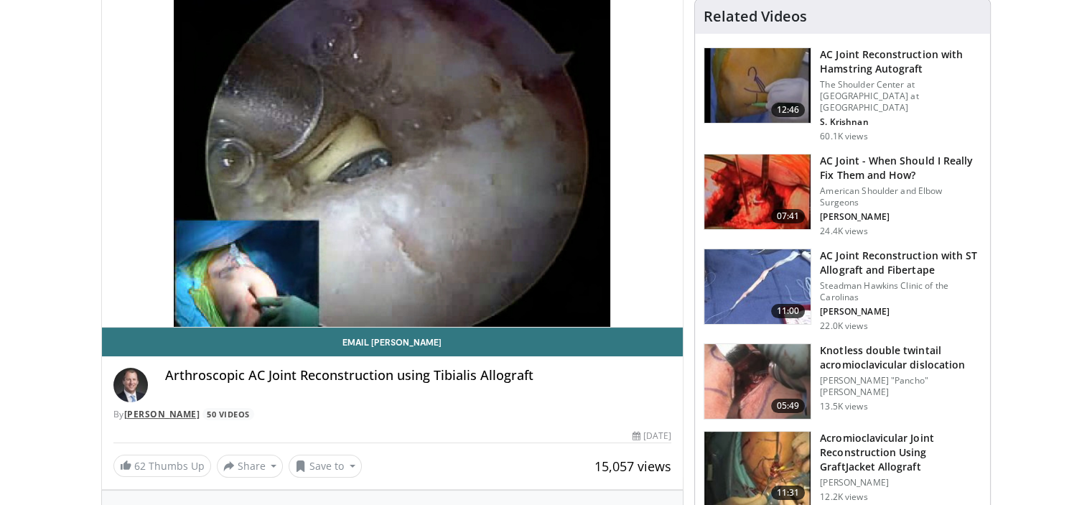
click at [169, 410] on link "[PERSON_NAME]" at bounding box center [162, 414] width 76 height 12
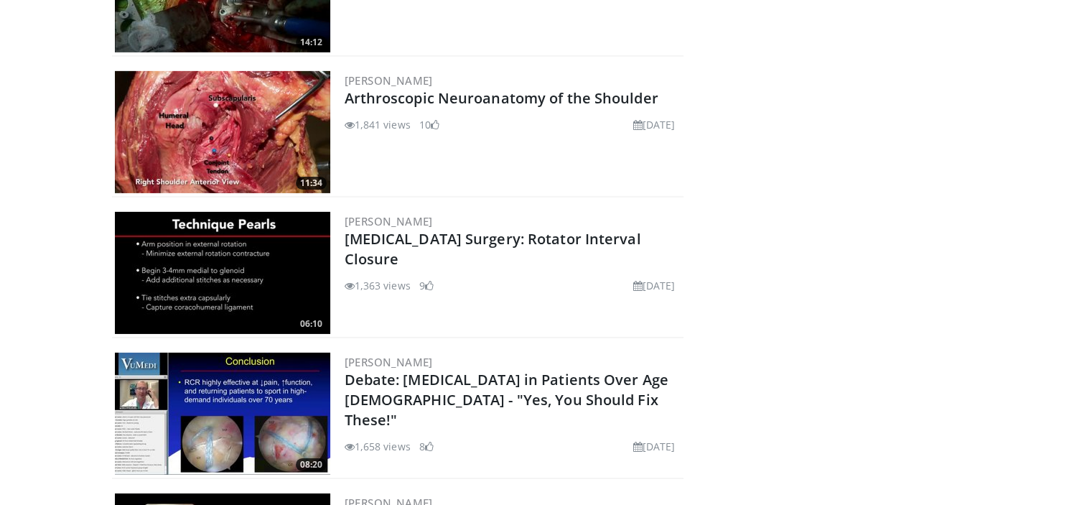
scroll to position [4638, 0]
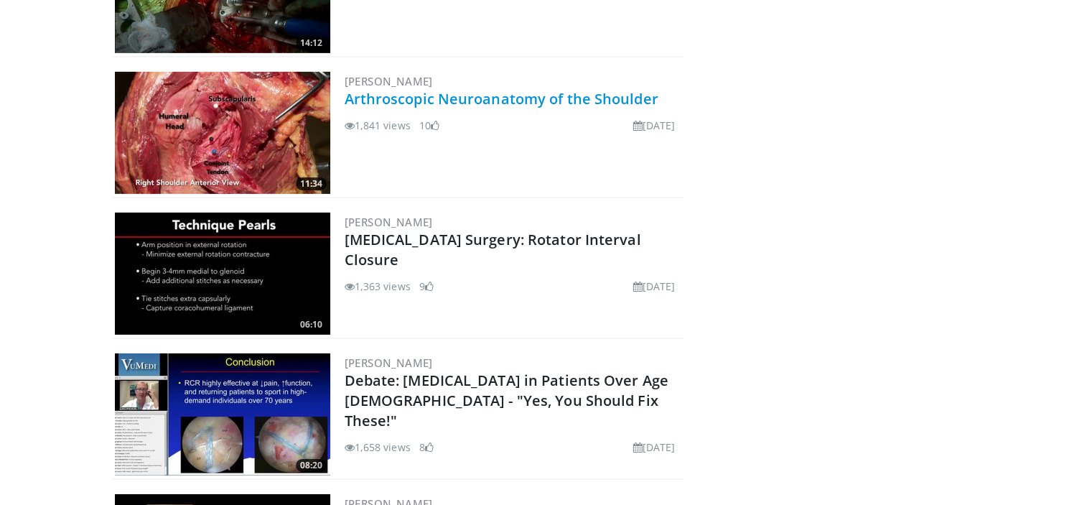
click at [475, 89] on link "Arthroscopic Neuroanatomy of the Shoulder" at bounding box center [502, 98] width 314 height 19
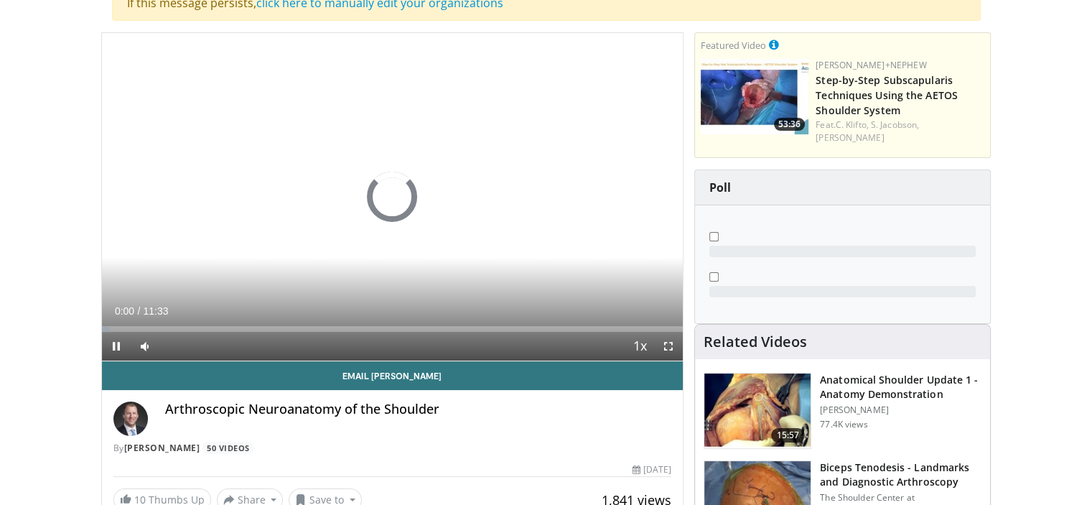
scroll to position [178, 0]
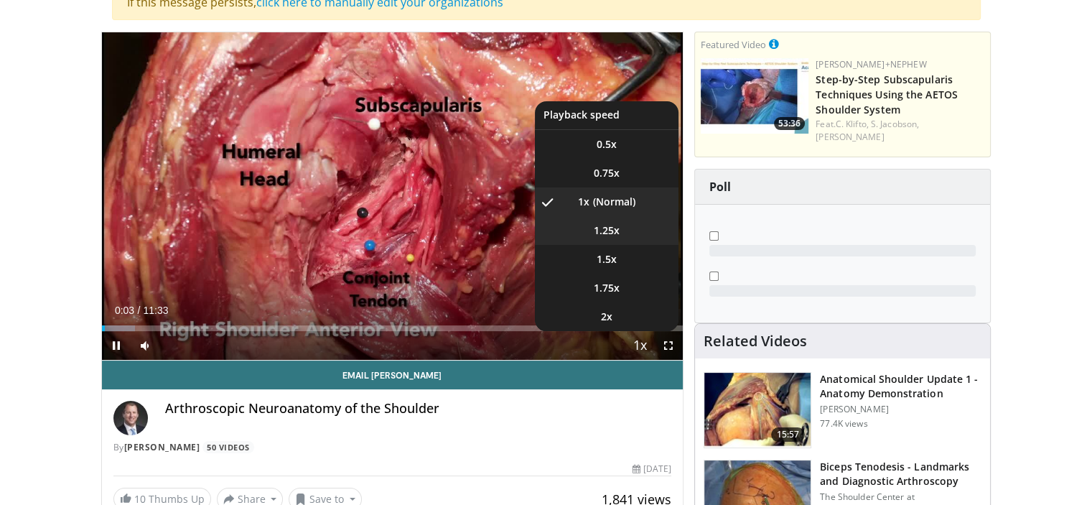
click at [637, 238] on li "1.25x" at bounding box center [607, 230] width 144 height 29
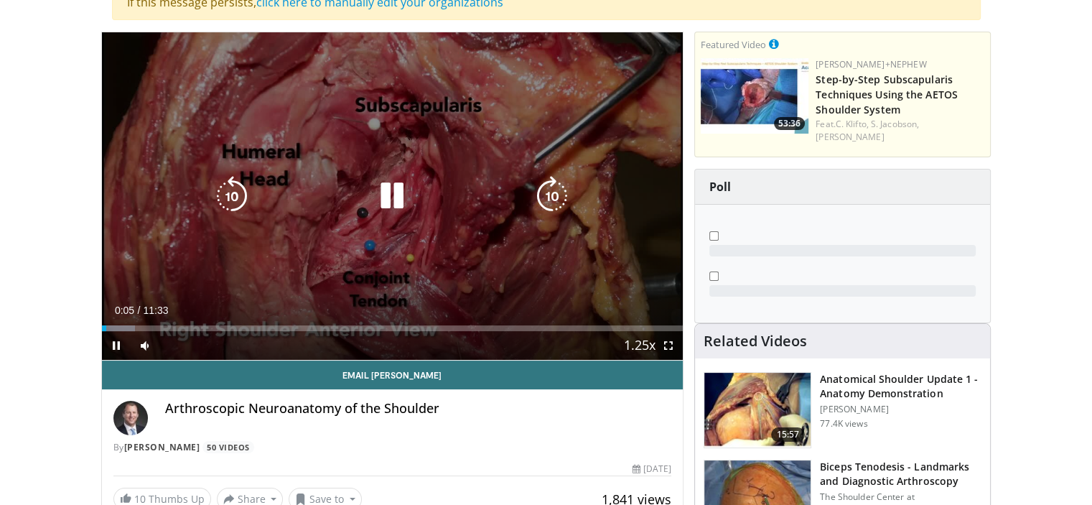
click at [567, 205] on icon "Video Player" at bounding box center [552, 196] width 40 height 40
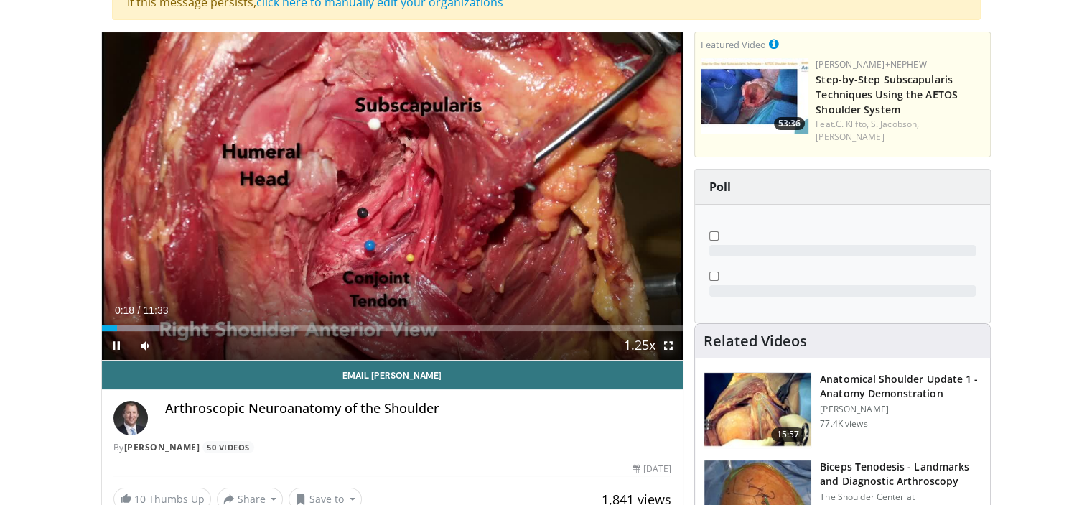
click at [674, 345] on span "Video Player" at bounding box center [668, 345] width 29 height 29
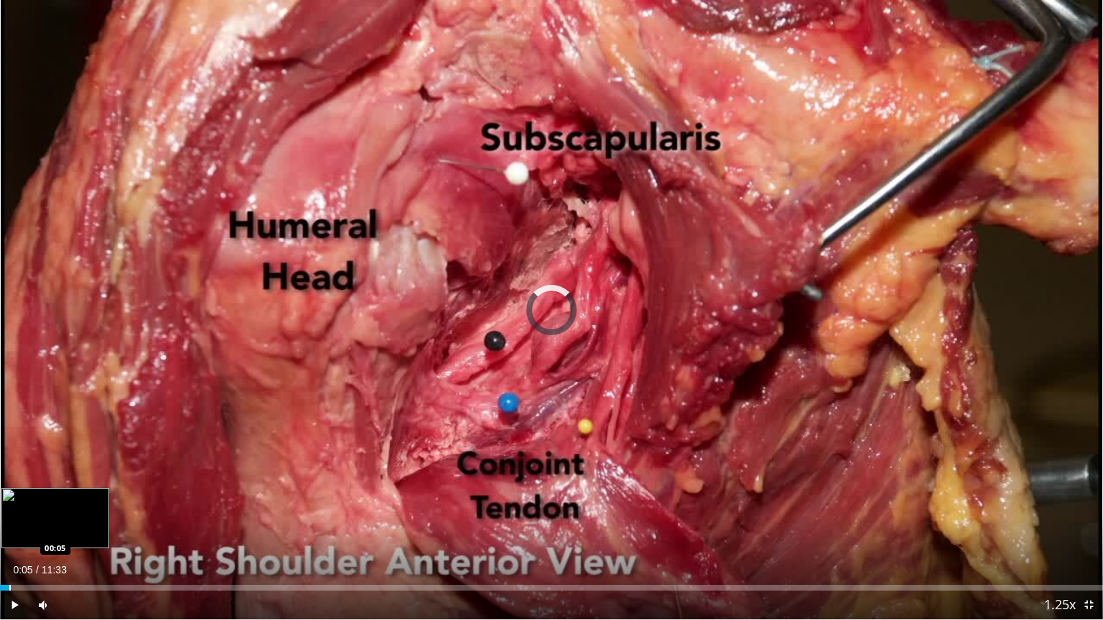
click at [9, 504] on div "Progress Bar" at bounding box center [9, 588] width 1 height 6
click at [48, 504] on div "Progress Bar" at bounding box center [47, 588] width 1 height 6
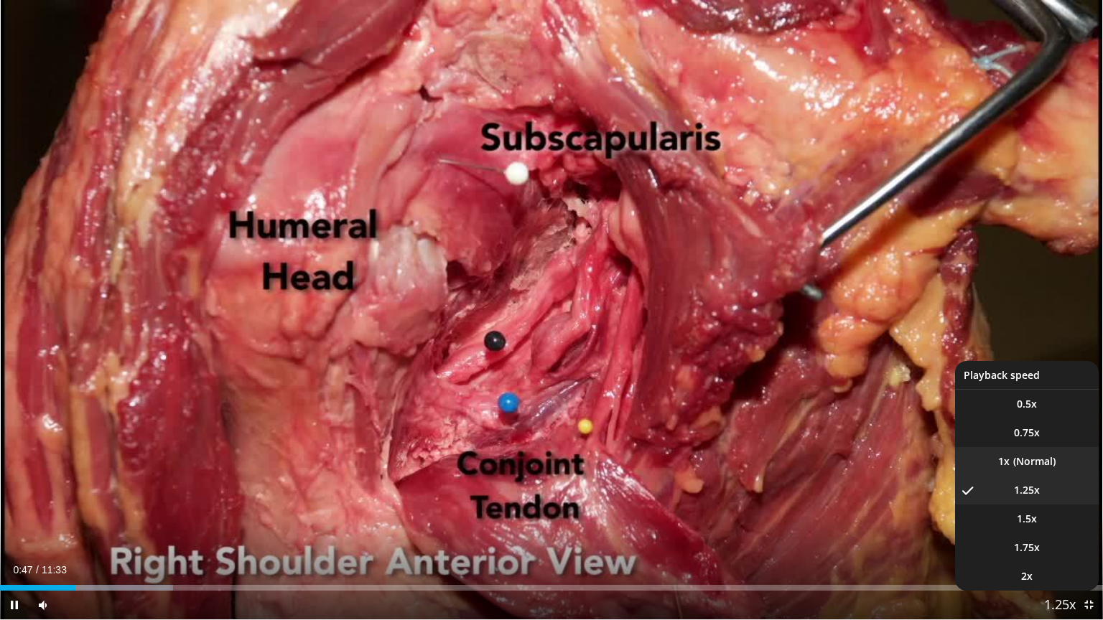
click at [1010, 457] on li "1x" at bounding box center [1027, 461] width 144 height 29
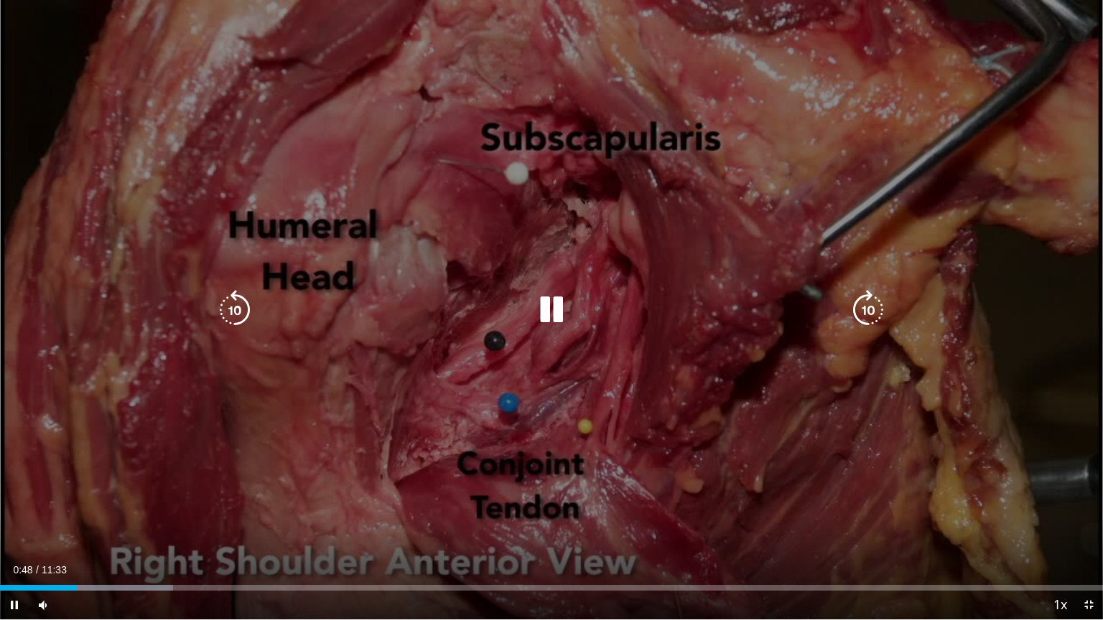
click at [215, 297] on icon "Video Player" at bounding box center [235, 310] width 40 height 40
click at [869, 311] on icon "Video Player" at bounding box center [868, 310] width 40 height 40
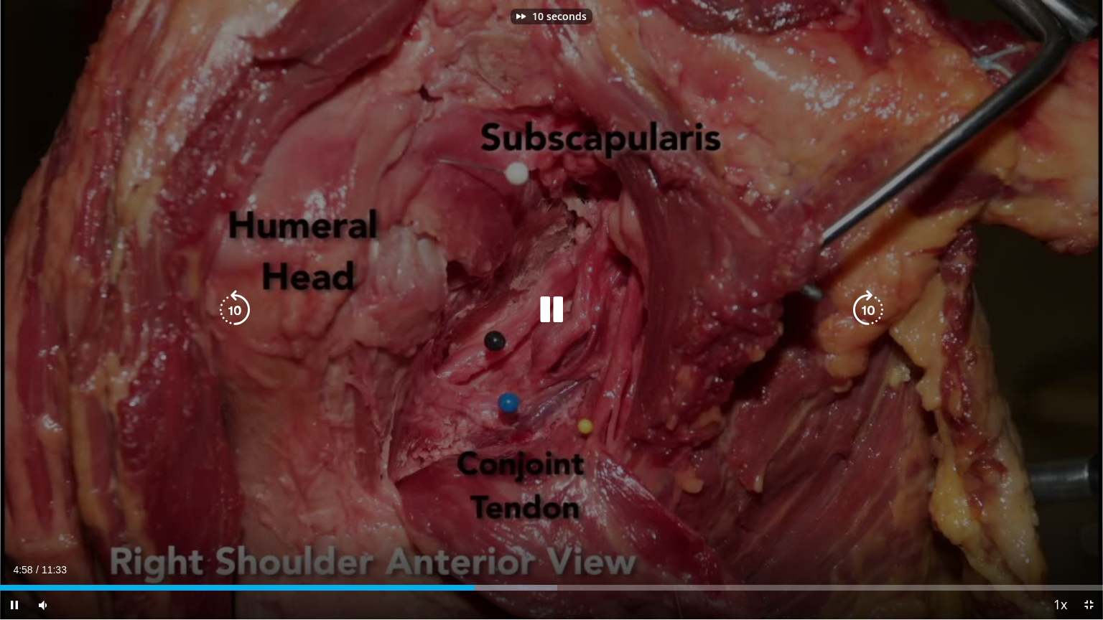
click at [869, 311] on icon "Video Player" at bounding box center [868, 310] width 40 height 40
click at [878, 304] on icon "Video Player" at bounding box center [868, 310] width 40 height 40
click at [875, 316] on icon "Video Player" at bounding box center [868, 310] width 40 height 40
click at [881, 315] on icon "Video Player" at bounding box center [868, 310] width 40 height 40
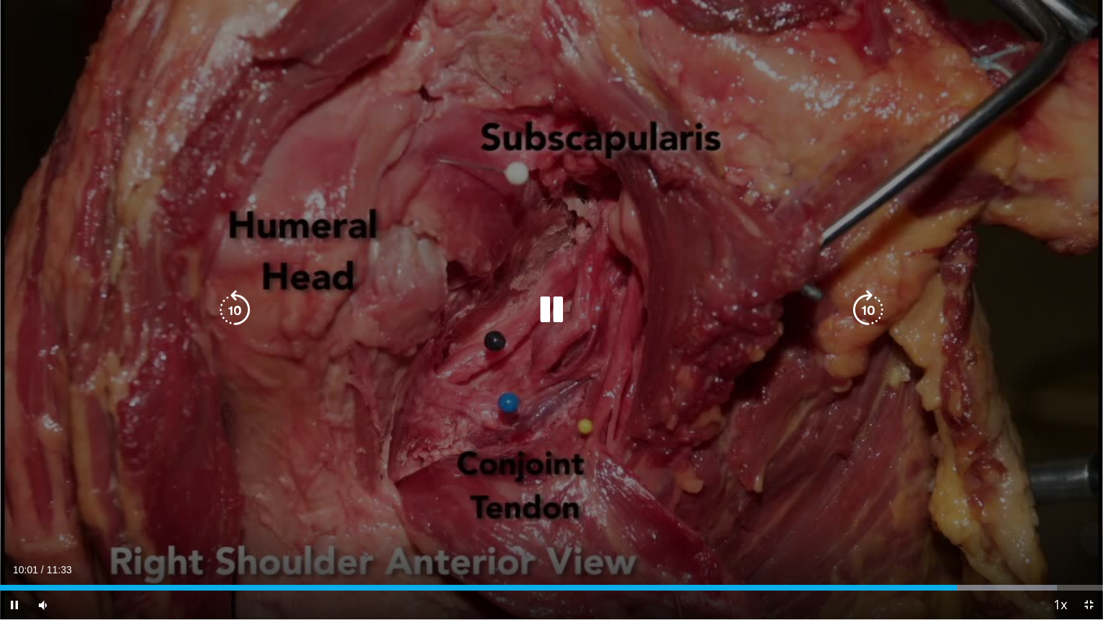
click at [861, 315] on icon "Video Player" at bounding box center [868, 310] width 40 height 40
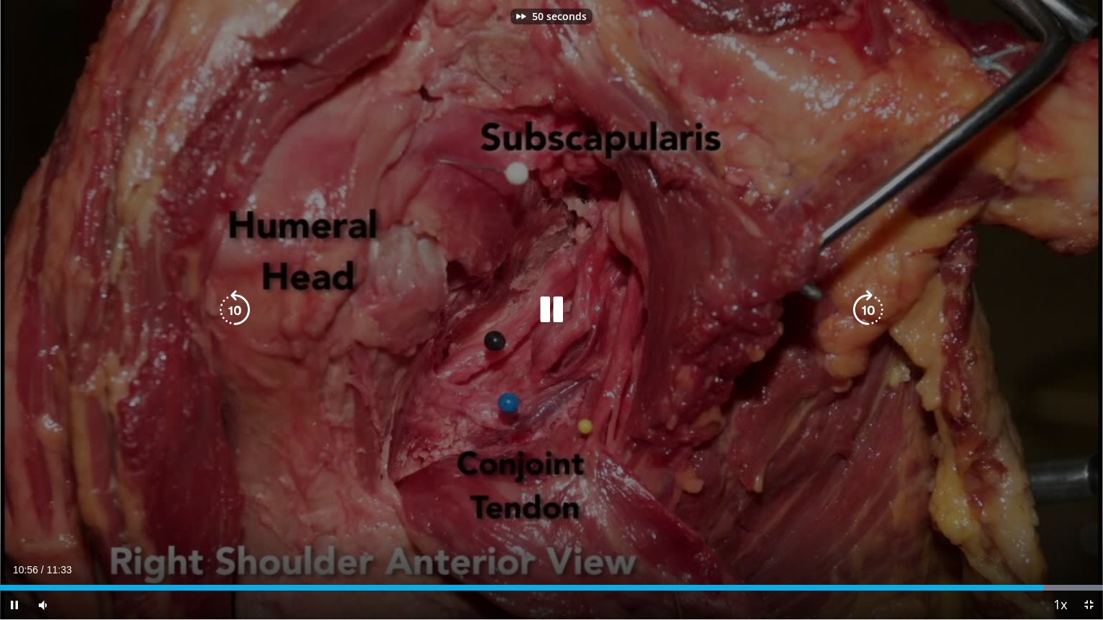
click at [861, 315] on icon "Video Player" at bounding box center [868, 310] width 40 height 40
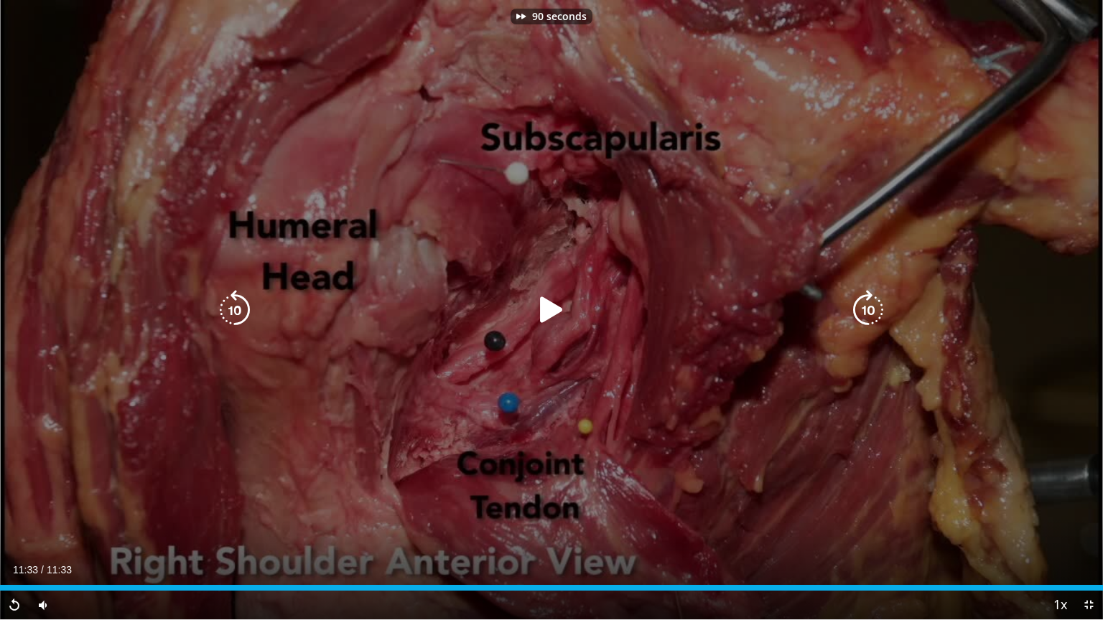
click at [861, 315] on icon "Video Player" at bounding box center [868, 310] width 40 height 40
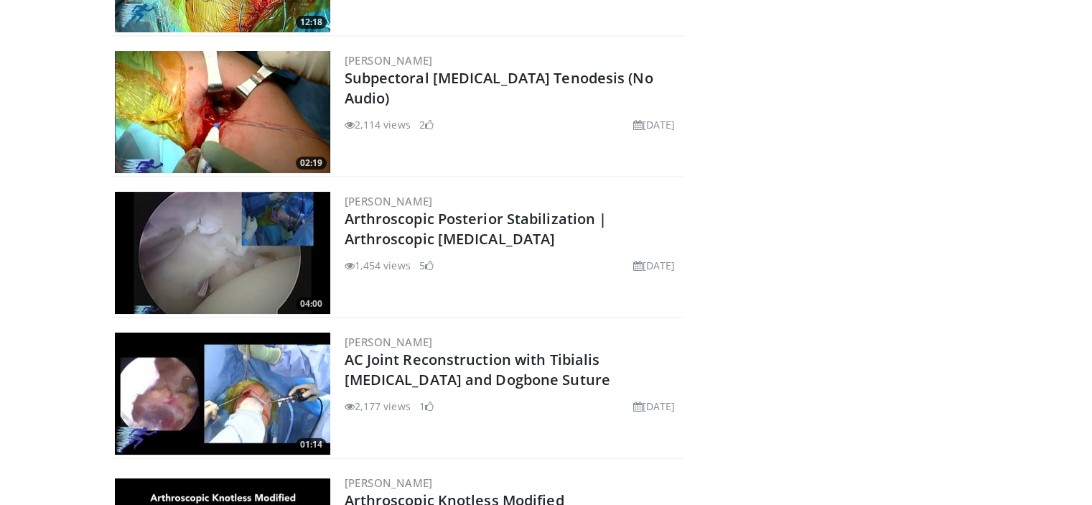
scroll to position [5545, 0]
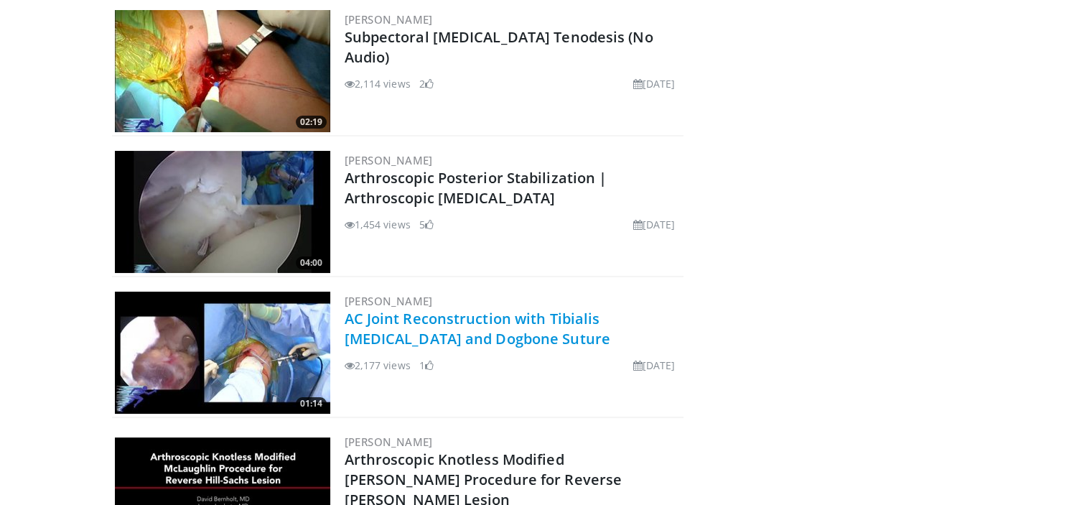
click at [419, 309] on link "AC Joint Reconstruction with Tibialis [MEDICAL_DATA] and Dogbone Suture" at bounding box center [478, 328] width 266 height 39
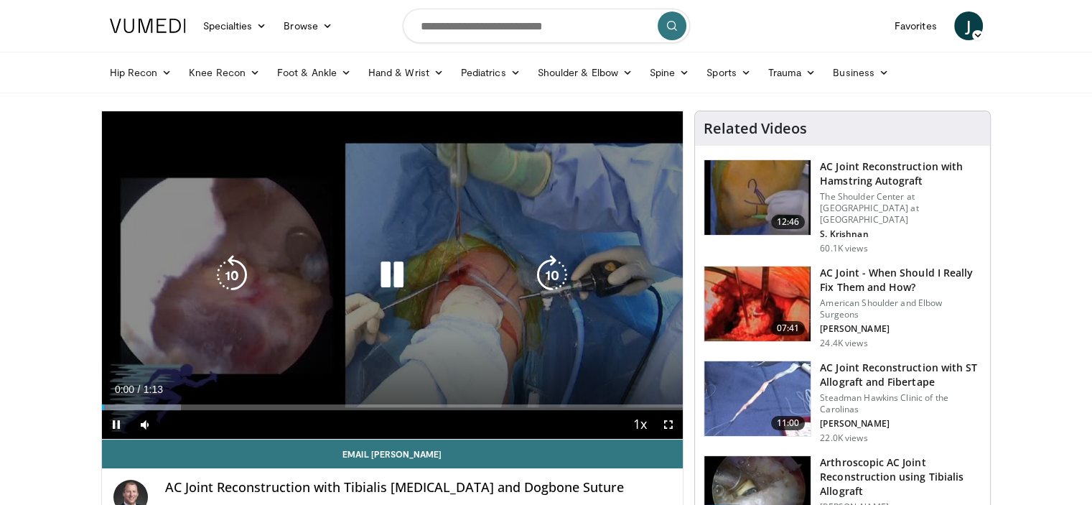
click at [557, 276] on icon "Video Player" at bounding box center [552, 275] width 40 height 40
click at [539, 264] on icon "Video Player" at bounding box center [552, 275] width 40 height 40
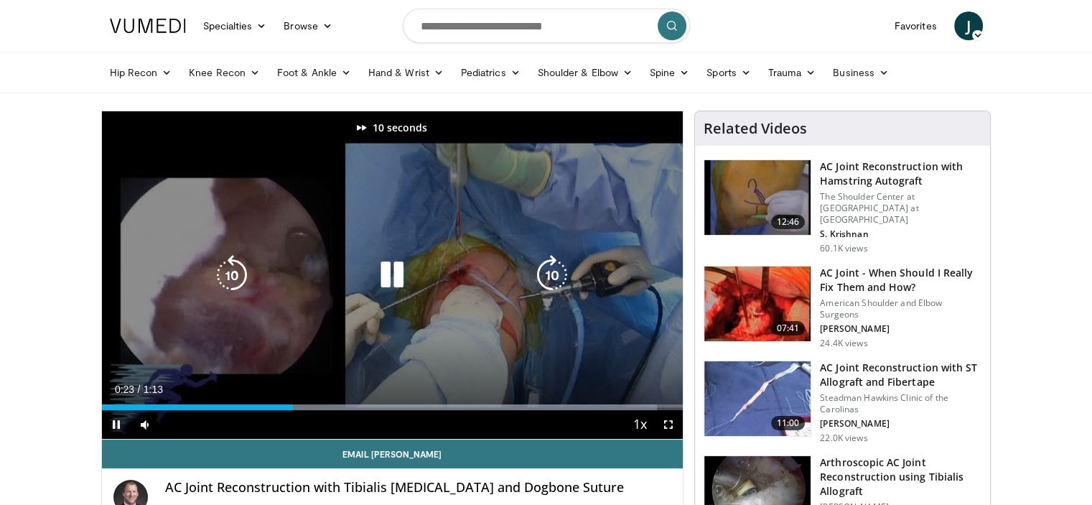
click at [539, 264] on icon "Video Player" at bounding box center [552, 275] width 40 height 40
click at [231, 272] on icon "Video Player" at bounding box center [232, 275] width 40 height 40
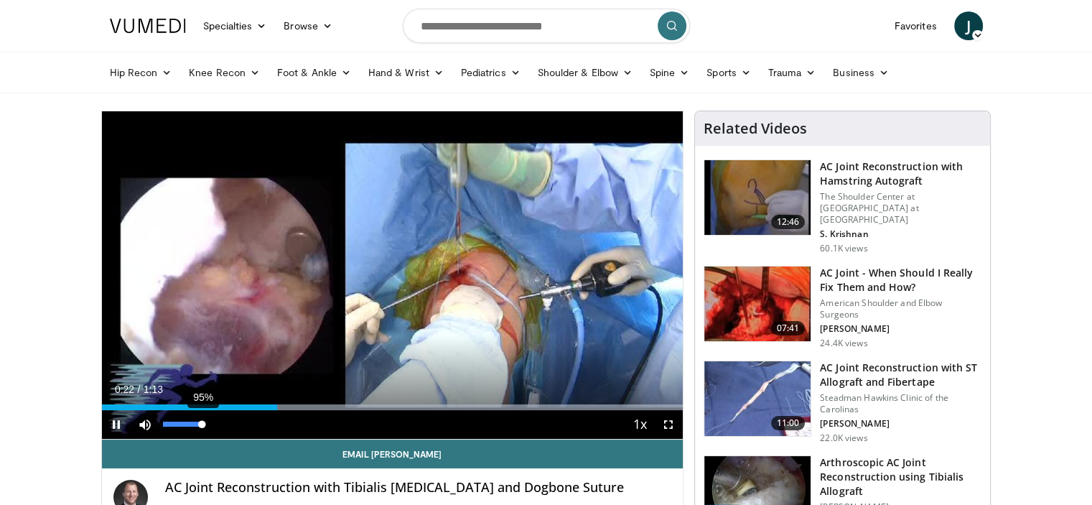
click at [201, 424] on div "95%" at bounding box center [183, 424] width 41 height 5
click at [667, 426] on span "Video Player" at bounding box center [668, 424] width 29 height 29
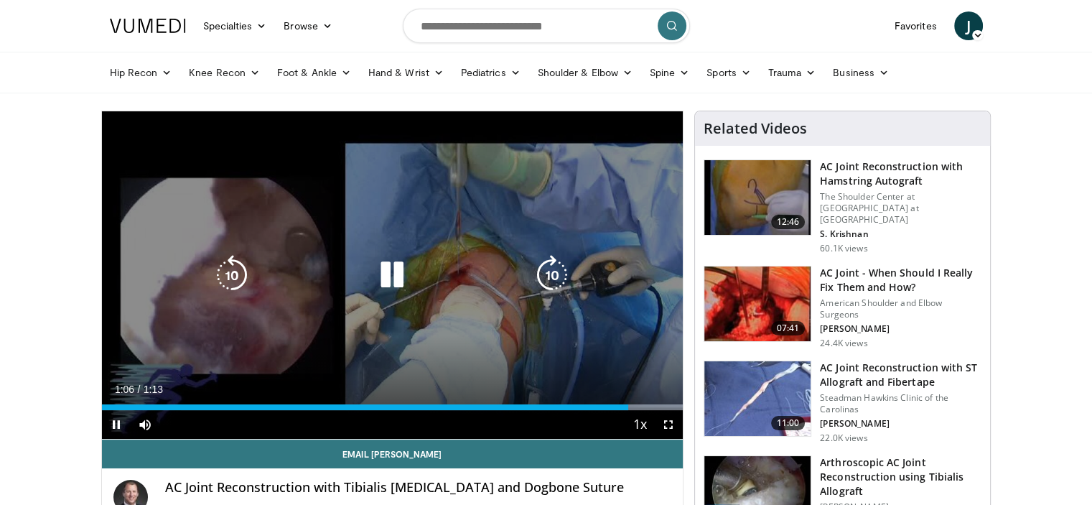
click at [381, 256] on icon "Video Player" at bounding box center [392, 275] width 40 height 40
